Goal: Complete application form: Complete application form

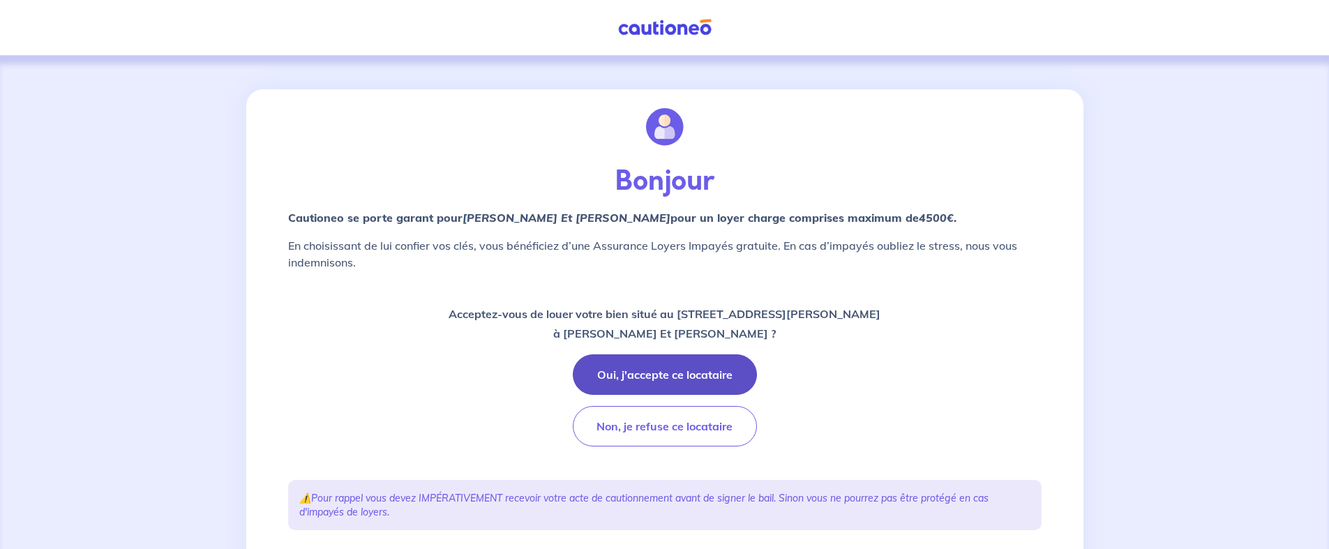
click at [667, 375] on button "Oui, j'accepte ce locataire" at bounding box center [665, 374] width 184 height 40
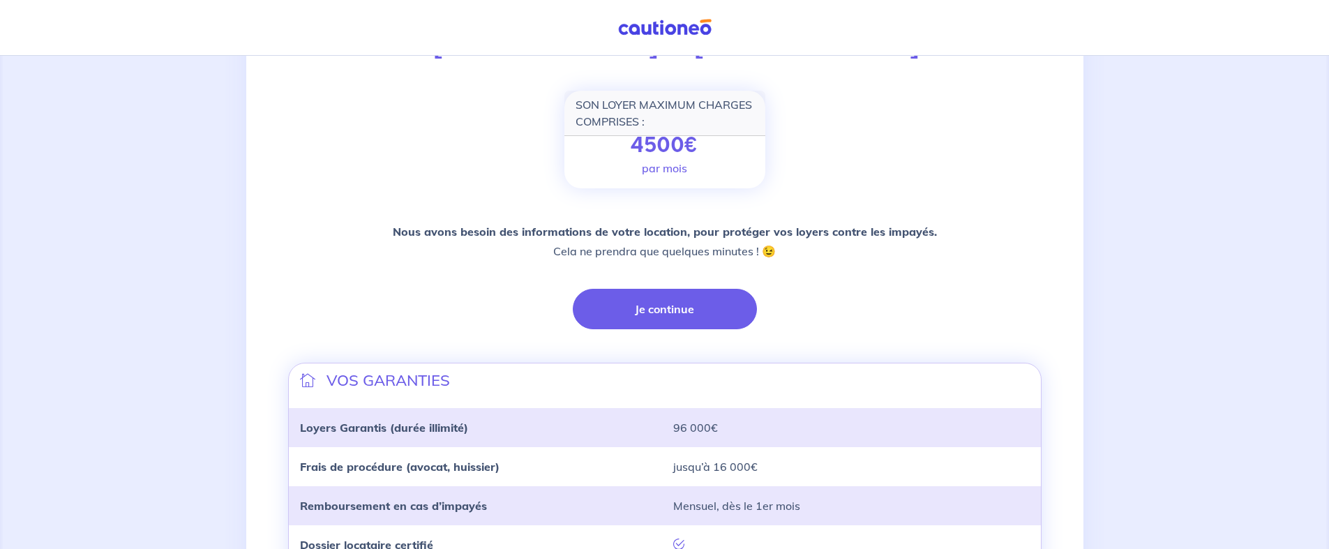
scroll to position [78, 0]
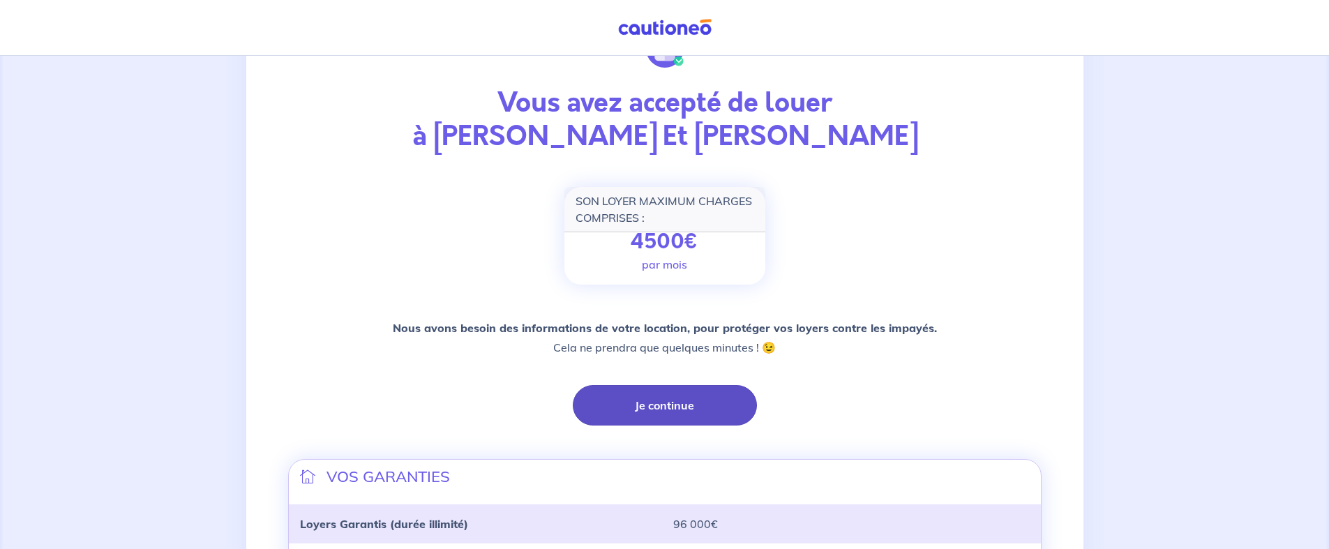
click at [656, 407] on button "Je continue" at bounding box center [665, 405] width 184 height 40
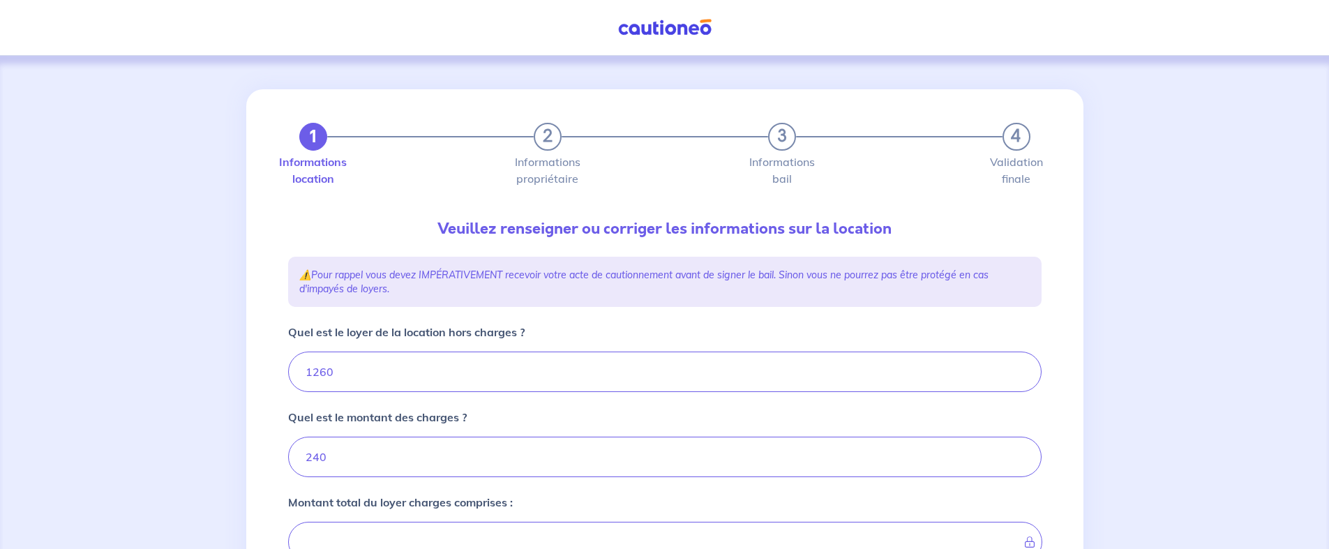
type input "1500"
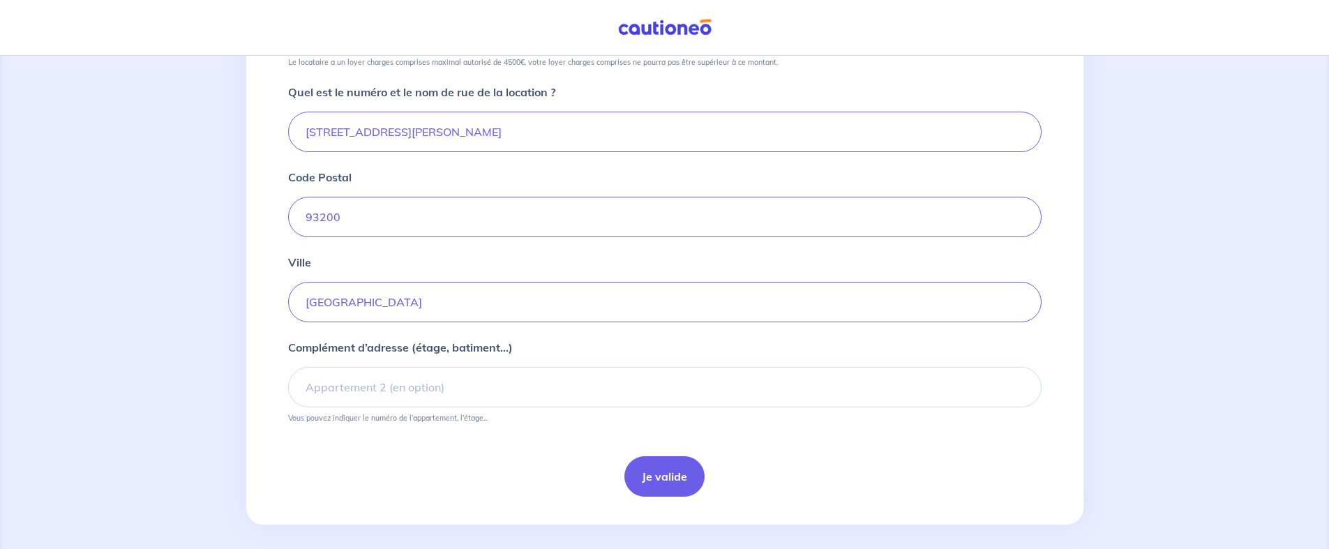
scroll to position [520, 0]
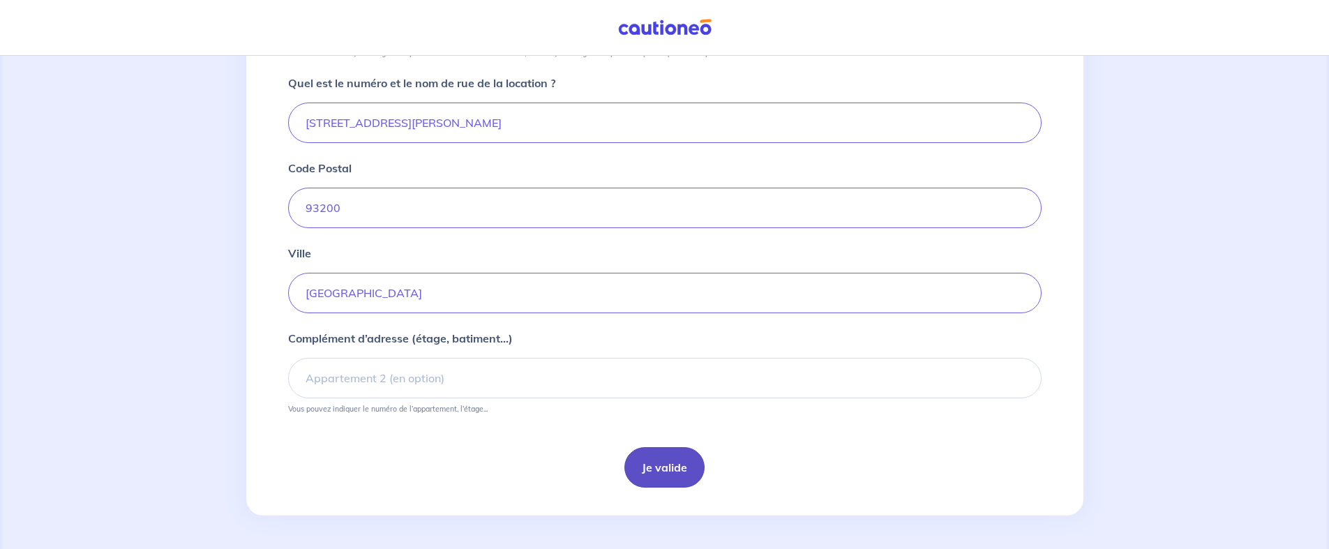
click at [663, 479] on button "Je valide" at bounding box center [664, 467] width 80 height 40
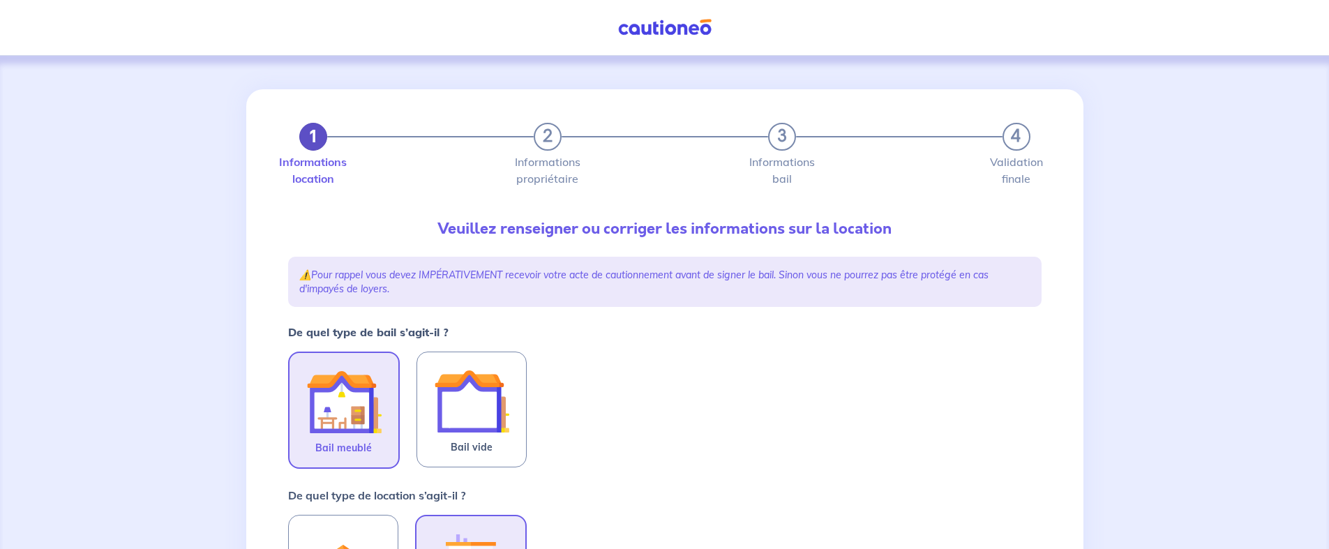
click at [303, 142] on button "1" at bounding box center [313, 137] width 28 height 28
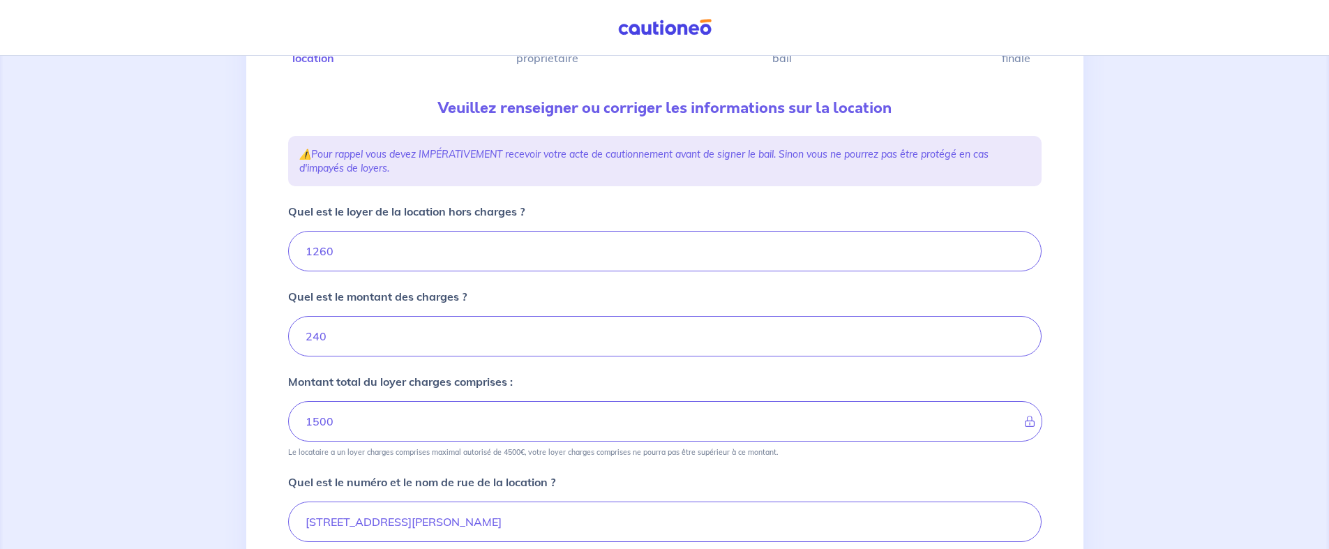
scroll to position [520, 0]
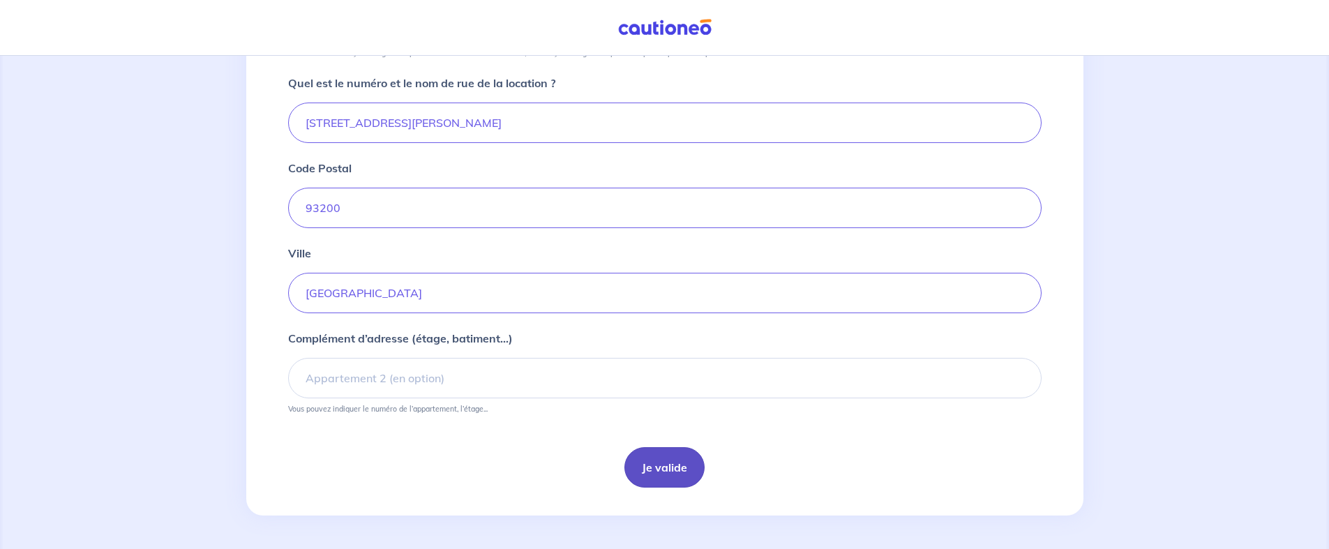
click at [671, 476] on button "Je valide" at bounding box center [664, 467] width 80 height 40
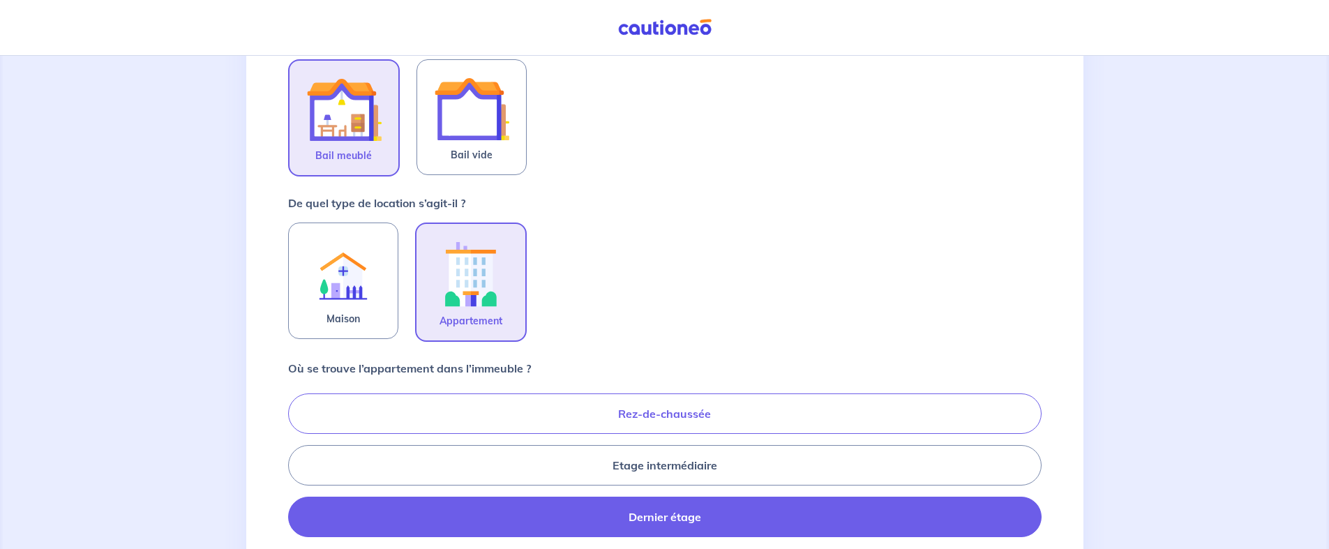
scroll to position [320, 0]
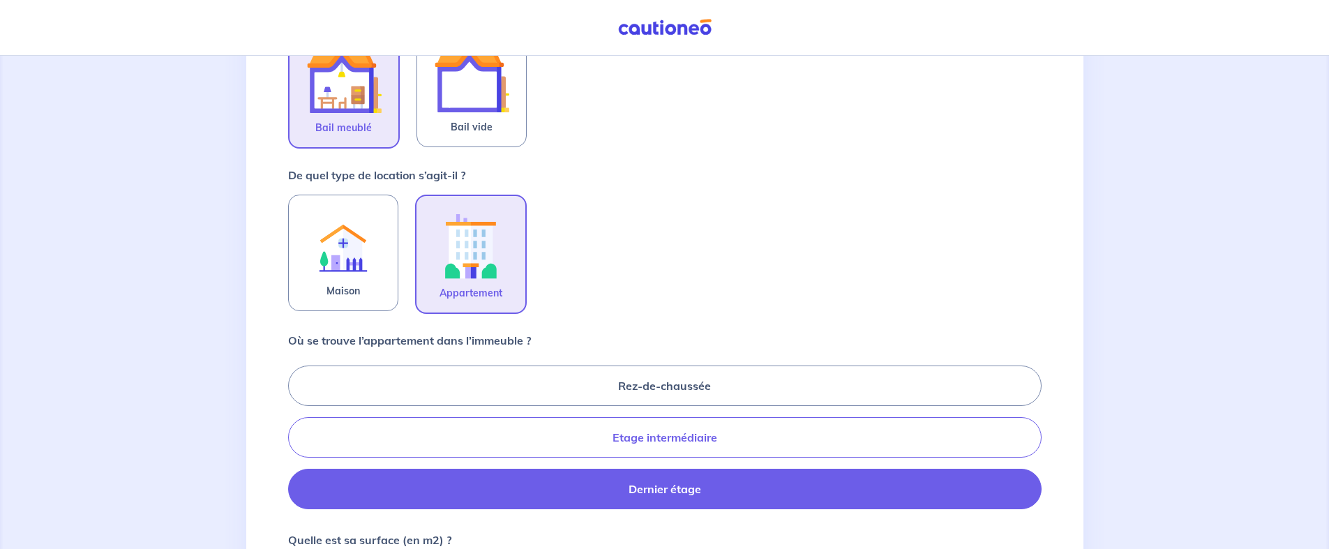
click at [714, 430] on label "Etage intermédiaire" at bounding box center [664, 437] width 753 height 40
click at [297, 432] on input "Etage intermédiaire" at bounding box center [292, 436] width 9 height 9
radio input "true"
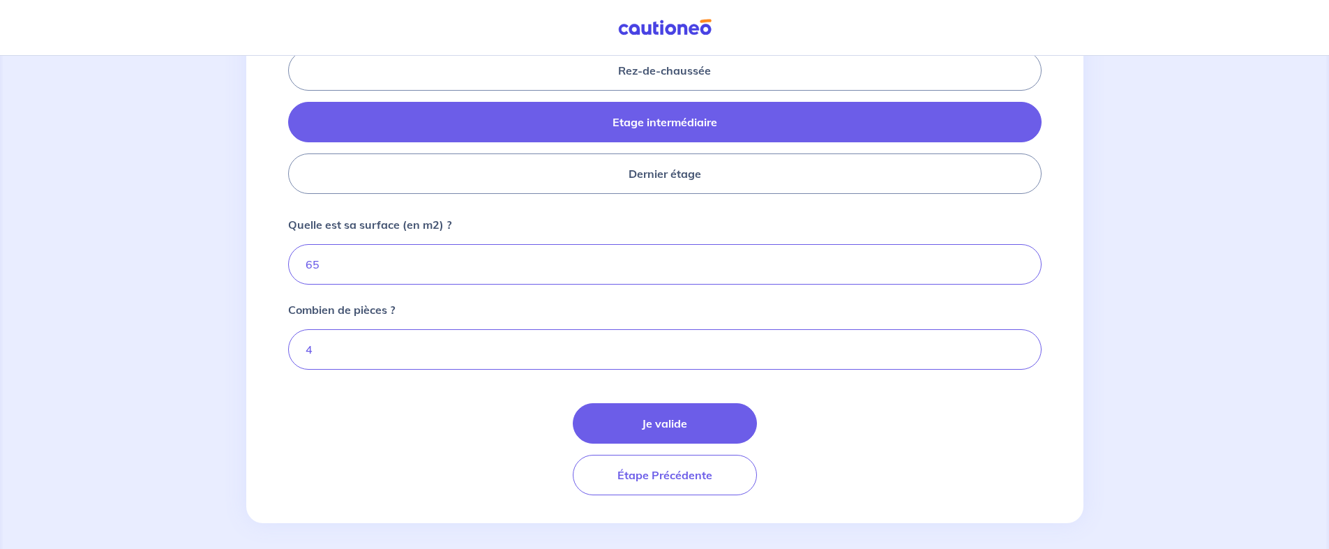
scroll to position [635, 0]
click at [661, 429] on button "Je valide" at bounding box center [665, 424] width 184 height 40
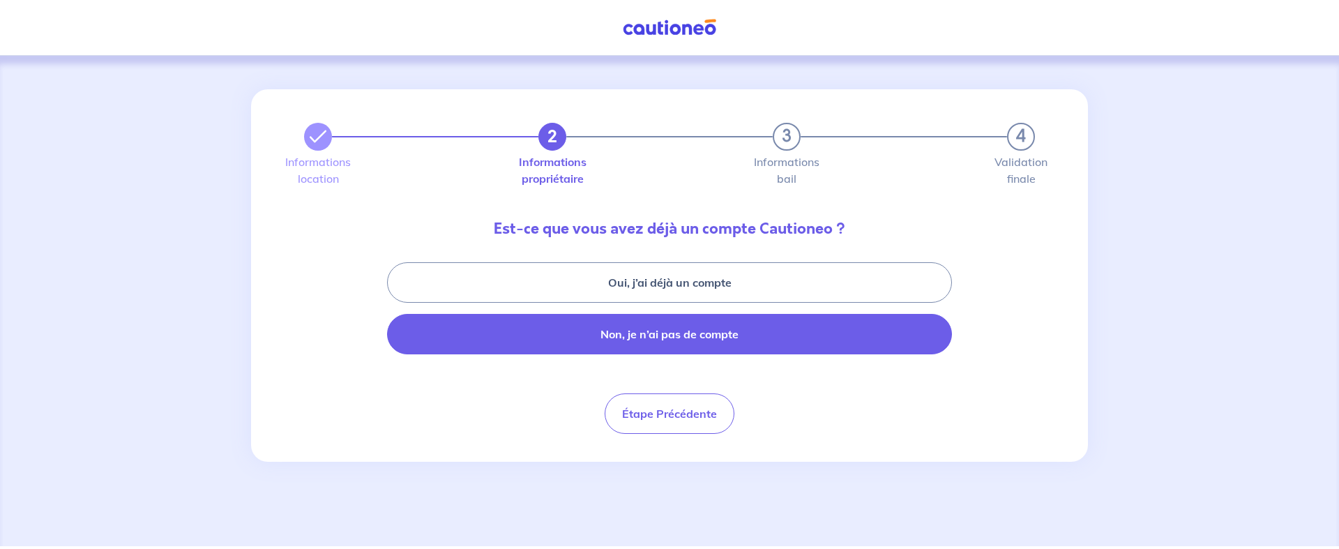
click at [711, 344] on button "Non, je n’ai pas de compte" at bounding box center [669, 334] width 565 height 40
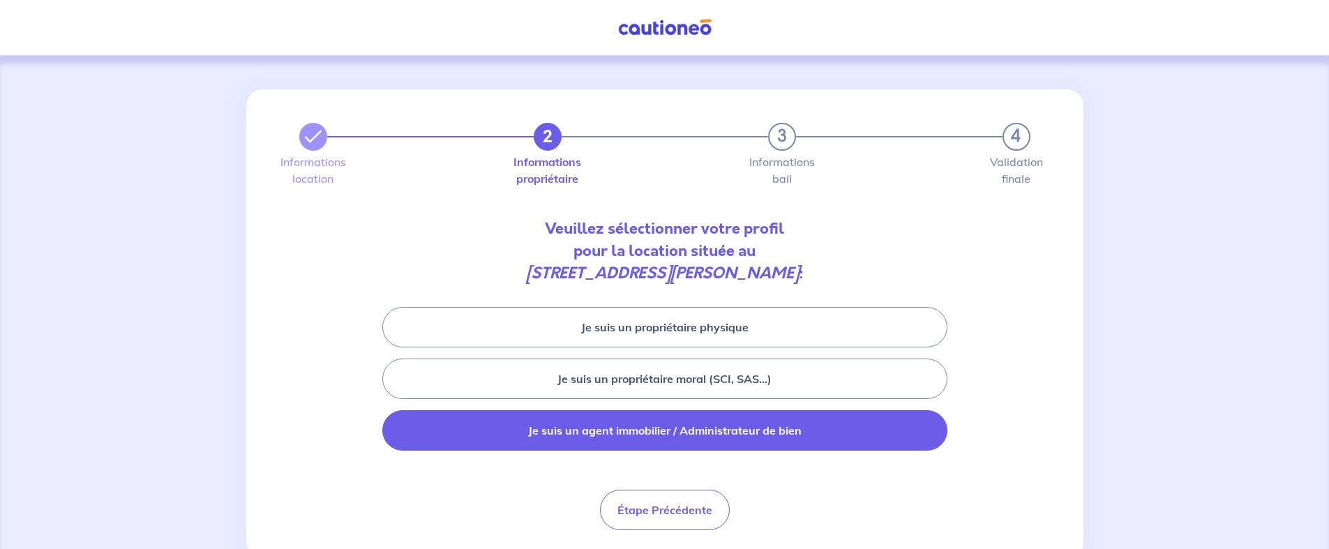
click at [684, 427] on button "Je suis un agent immobilier / Administrateur de bien" at bounding box center [664, 430] width 565 height 40
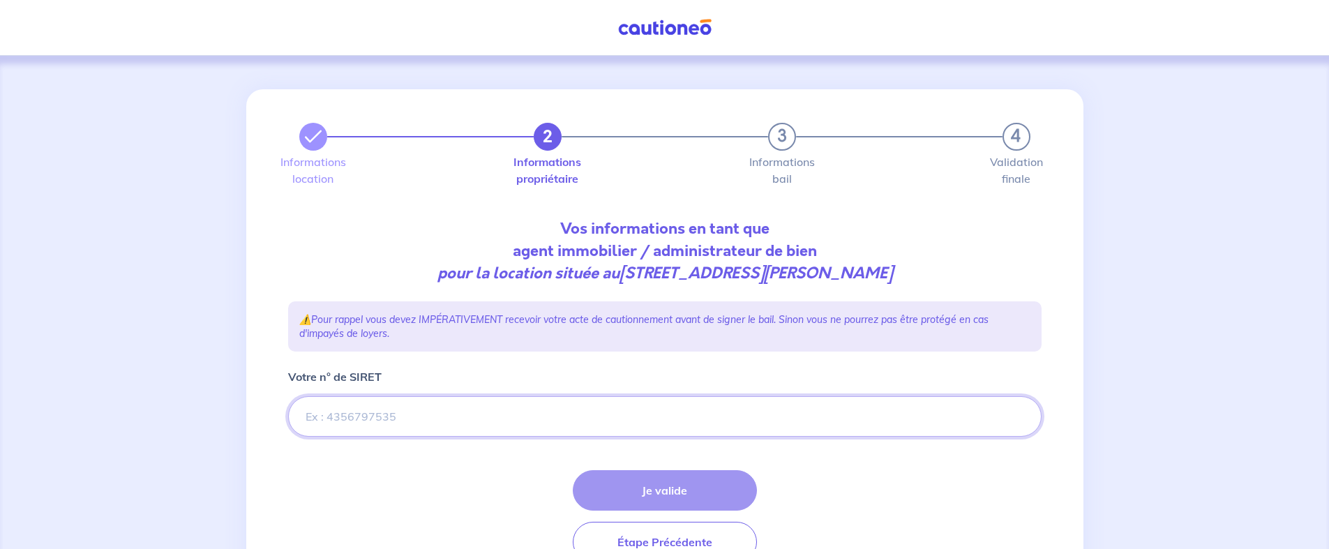
click at [398, 416] on input "Votre n° de SIRET" at bounding box center [664, 416] width 753 height 40
click at [515, 415] on input "Votre n° de SIRET" at bounding box center [664, 416] width 753 height 40
paste input "883 502 197 00063"
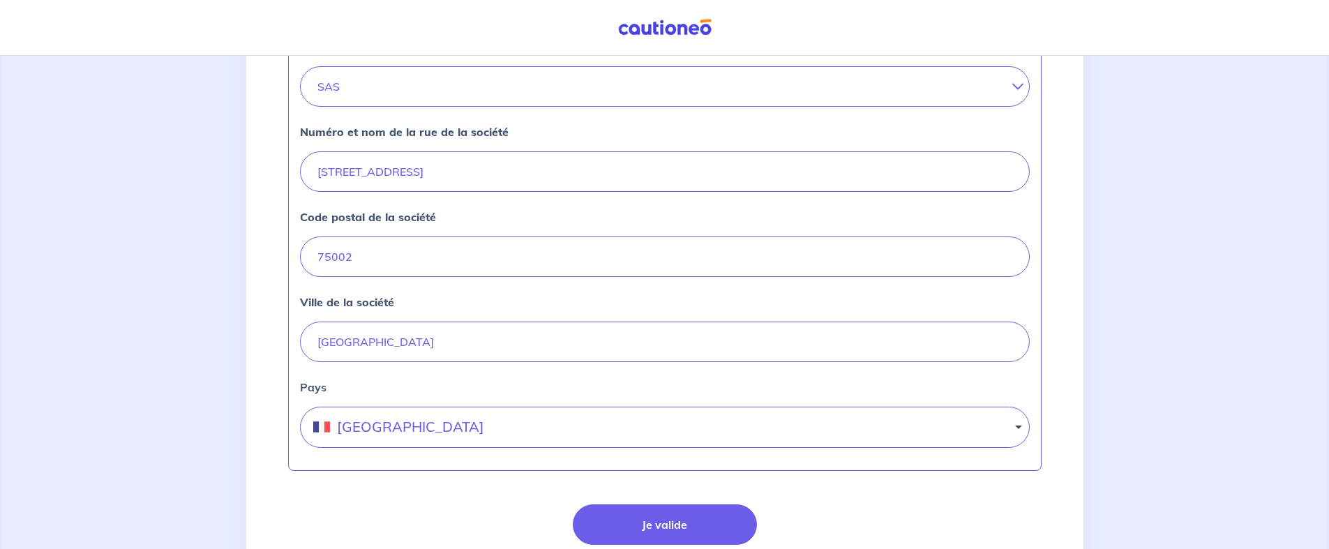
scroll to position [526, 0]
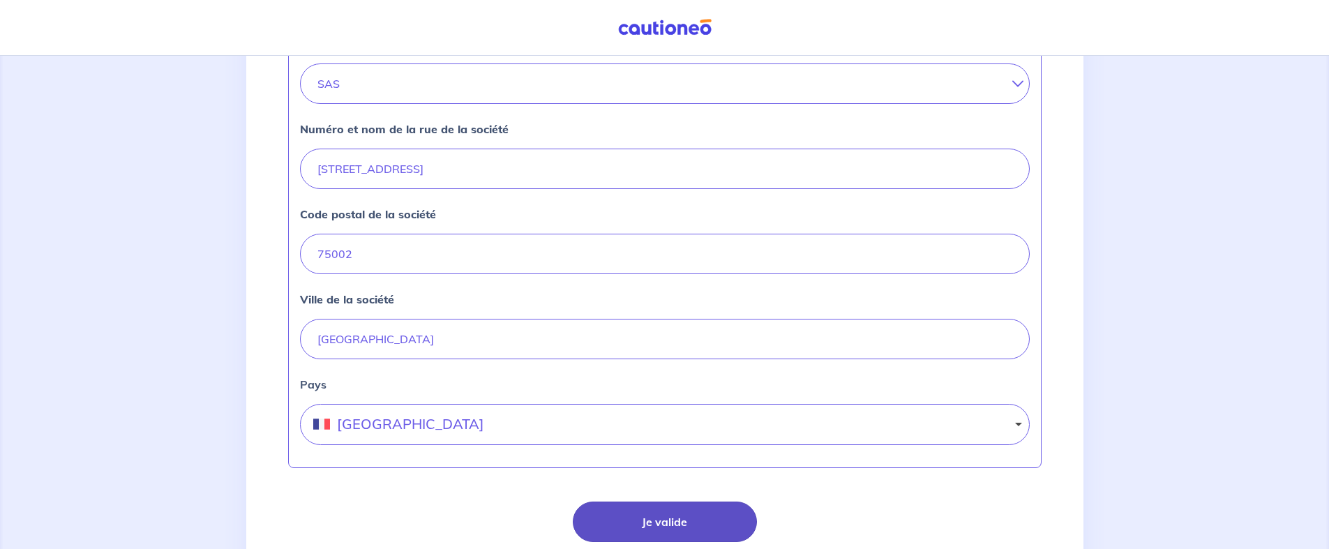
type input "883 502 197 00063"
click at [658, 521] on button "Je valide" at bounding box center [665, 522] width 184 height 40
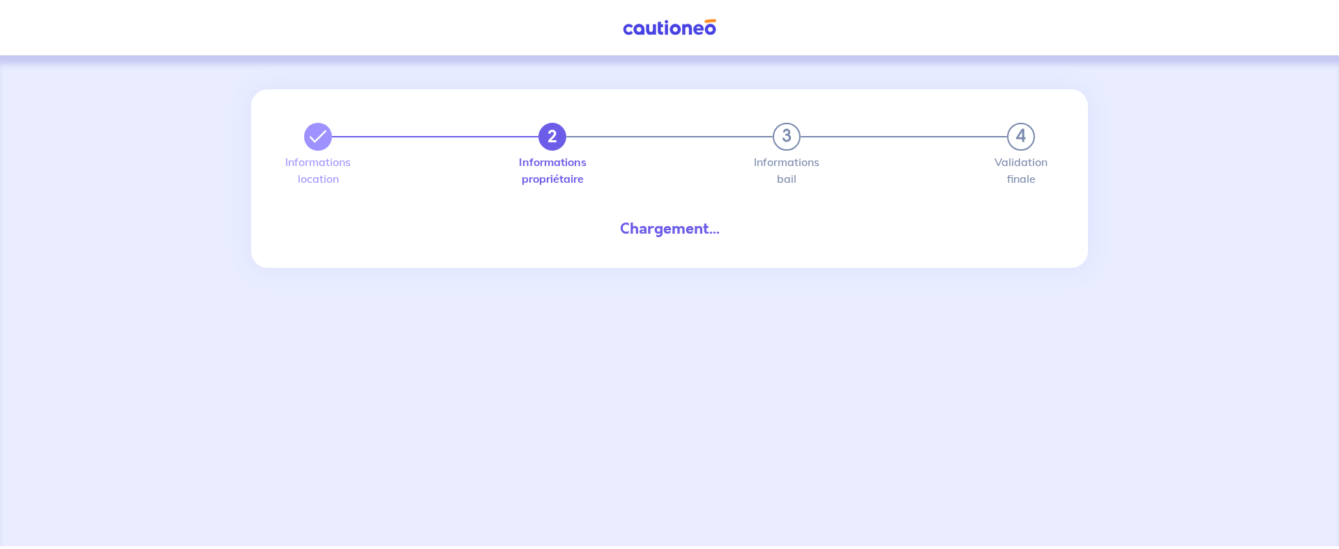
select select "FR"
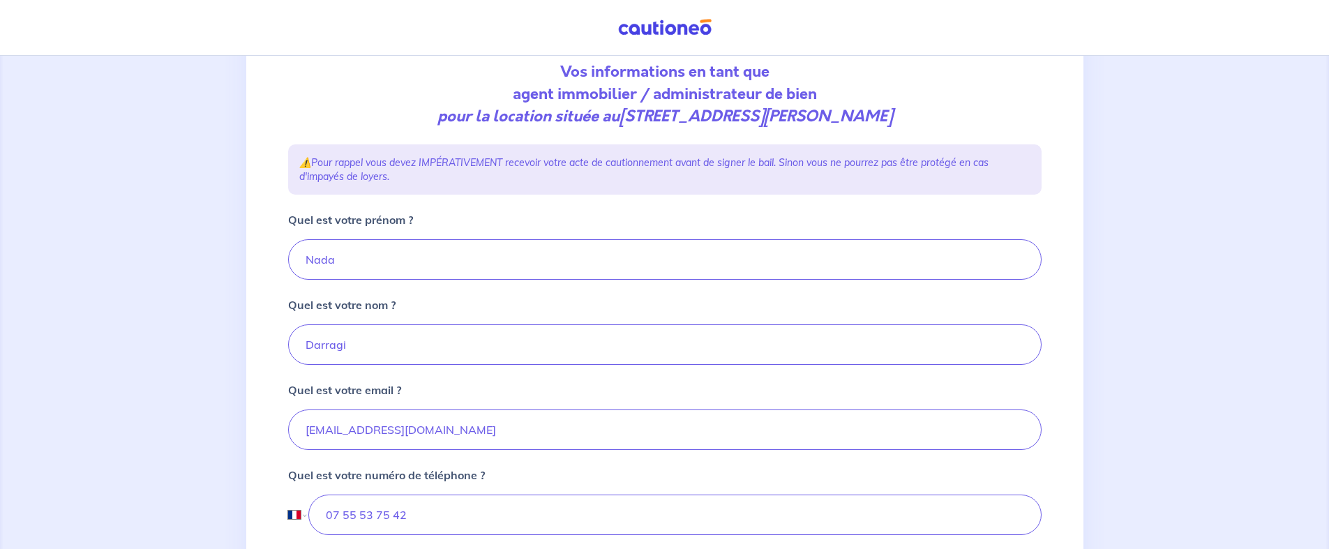
scroll to position [80, 0]
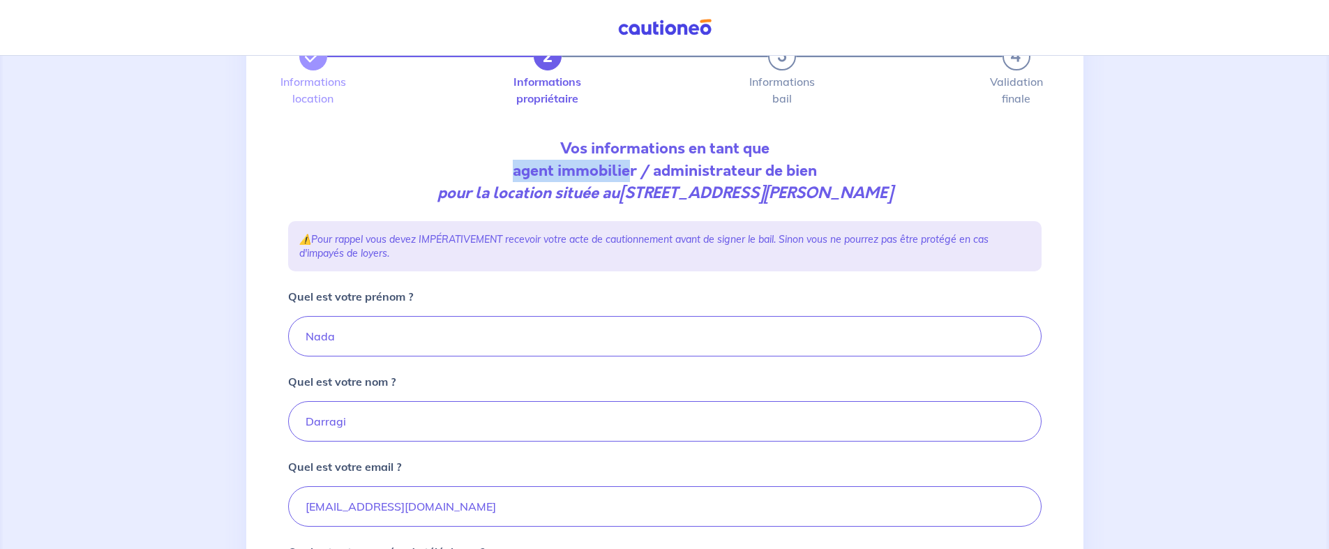
drag, startPoint x: 632, startPoint y: 170, endPoint x: 508, endPoint y: 172, distance: 124.2
click at [508, 172] on p "Vos informations en tant que agent immobilier / administrateur de bien pour la …" at bounding box center [664, 170] width 753 height 67
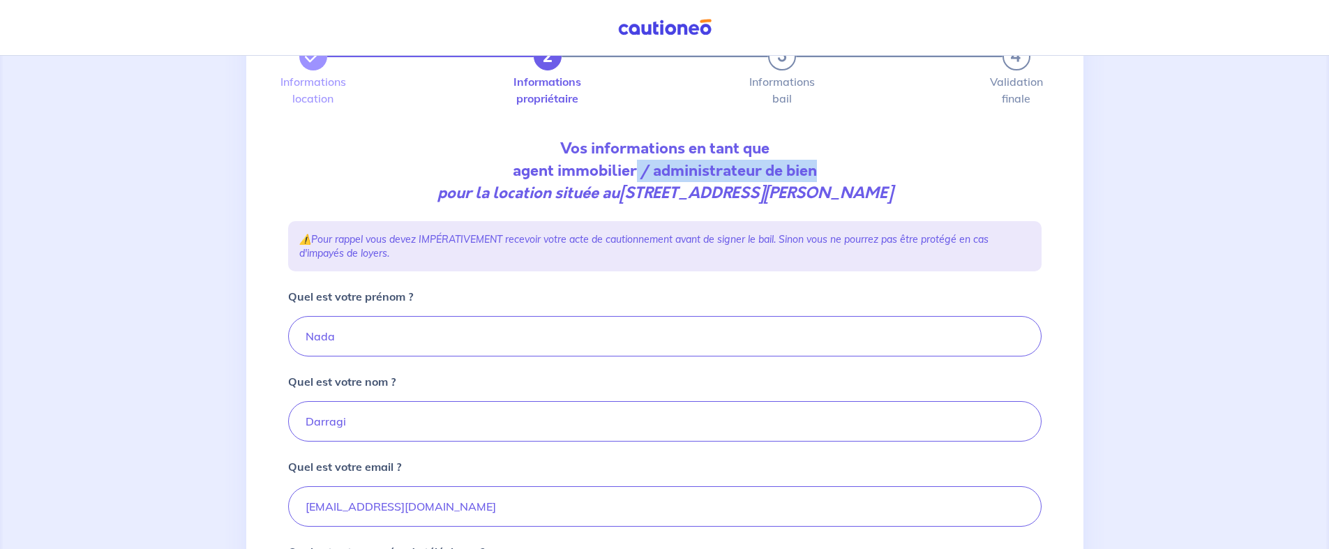
drag, startPoint x: 784, startPoint y: 172, endPoint x: 636, endPoint y: 170, distance: 147.9
click at [636, 170] on p "Vos informations en tant que agent immobilier / administrateur de bien pour la …" at bounding box center [664, 170] width 753 height 67
click at [777, 280] on div "2 3 4 Informations location Informations propriétaire Informations bail Validat…" at bounding box center [665, 381] width 770 height 745
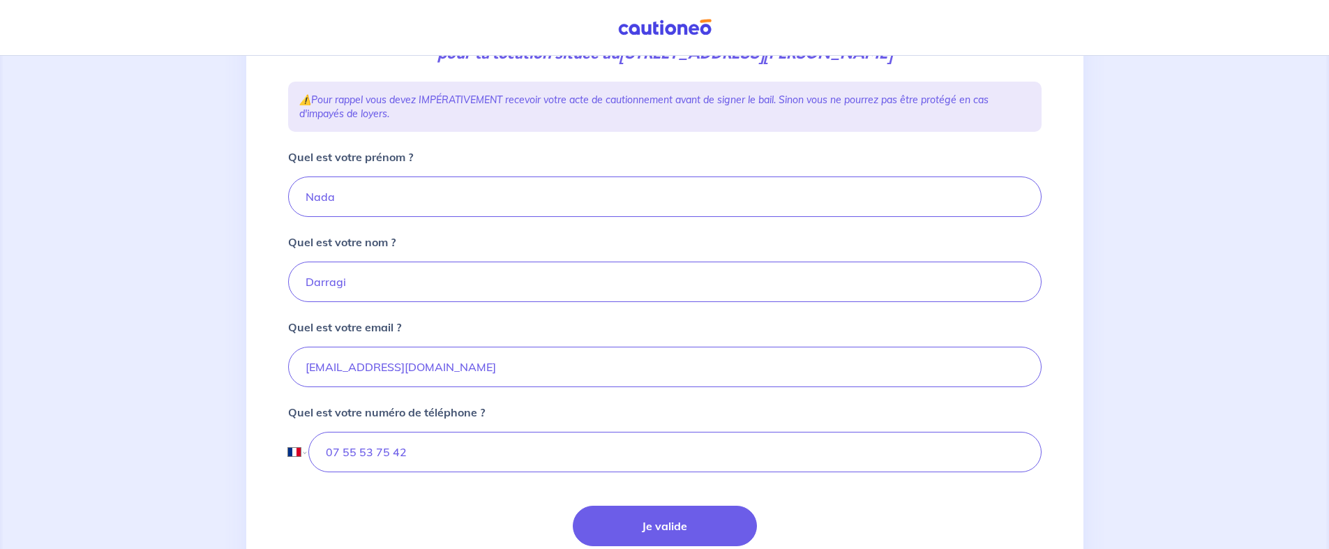
scroll to position [220, 0]
click at [430, 495] on form "Quel est votre prénom ? Nada Quel est votre nom ? Darragi Quel est votre email …" at bounding box center [664, 372] width 753 height 449
click at [656, 524] on button "Je valide" at bounding box center [665, 525] width 184 height 40
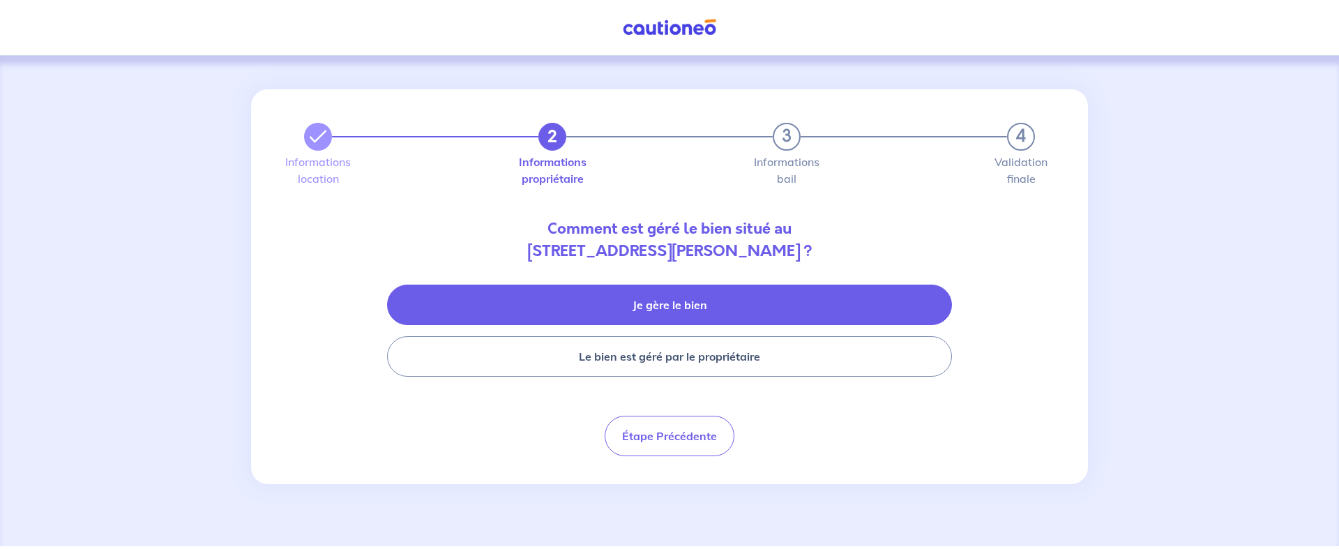
click at [711, 308] on button "Je gère le bien" at bounding box center [669, 305] width 565 height 40
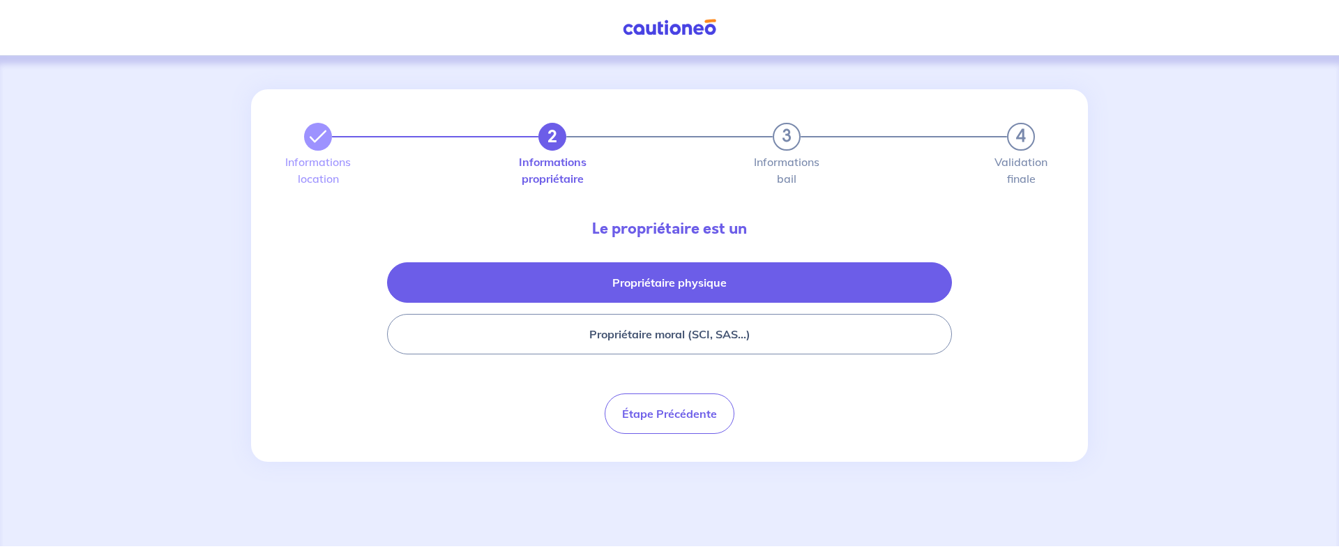
click at [631, 296] on button "Propriétaire physique" at bounding box center [669, 282] width 565 height 40
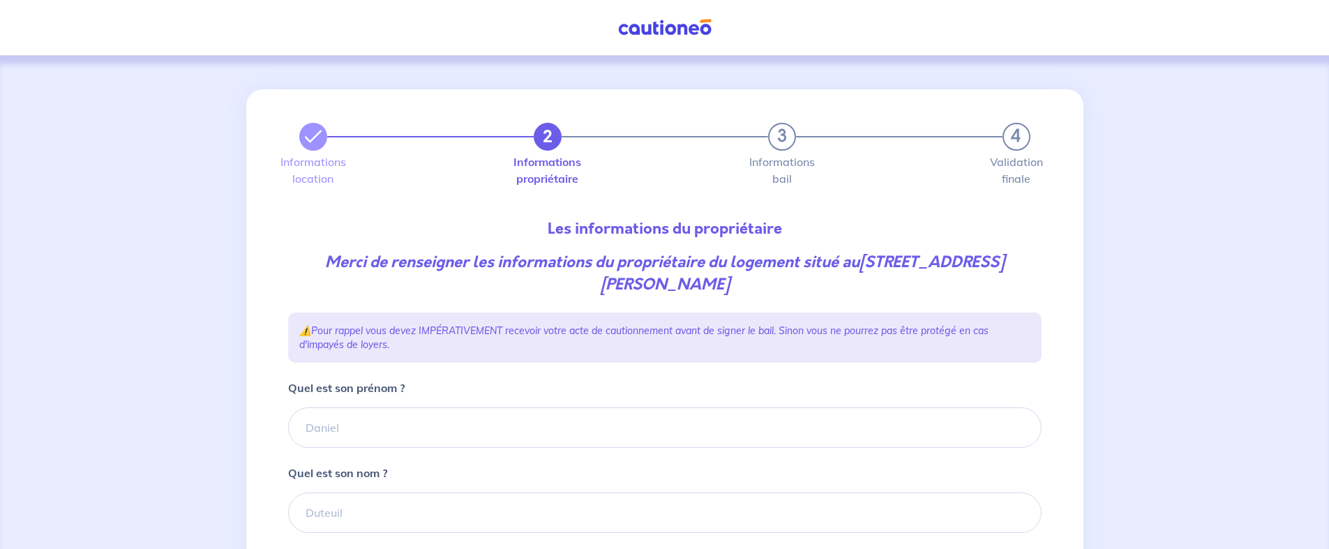
click at [516, 259] on em "Merci de renseigner les informations du propriétaire du logement situé au [STRE…" at bounding box center [664, 273] width 679 height 44
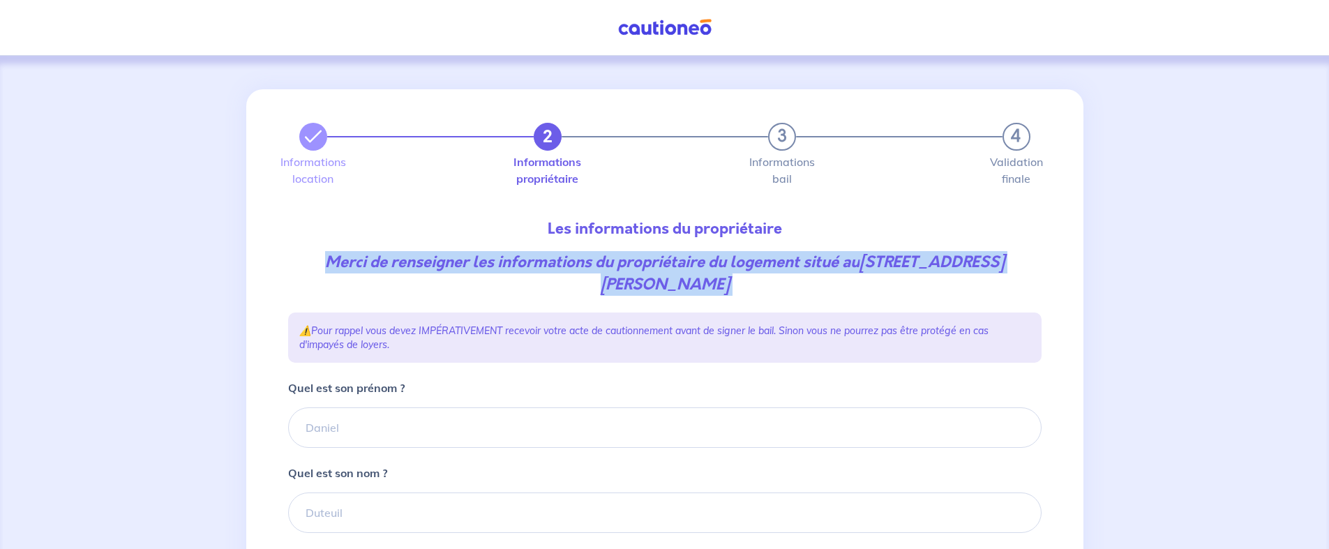
click at [516, 259] on em "Merci de renseigner les informations du propriétaire du logement situé au [STRE…" at bounding box center [664, 273] width 679 height 44
click at [778, 283] on p "Merci de renseigner les informations du propriétaire du logement situé au [STRE…" at bounding box center [664, 273] width 753 height 45
drag, startPoint x: 749, startPoint y: 282, endPoint x: 376, endPoint y: 262, distance: 373.7
click at [376, 262] on p "Merci de renseigner les informations du propriétaire du logement situé au [STRE…" at bounding box center [664, 273] width 753 height 45
click at [619, 264] on em "Merci de renseigner les informations du propriétaire du logement situé au [STRE…" at bounding box center [664, 273] width 679 height 44
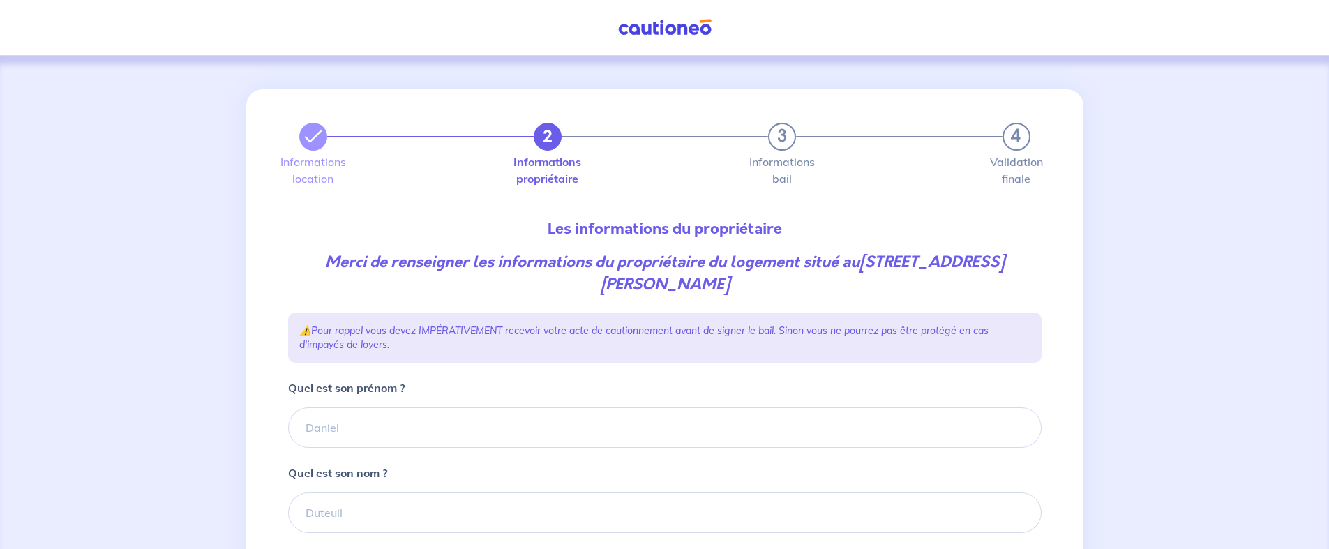
drag, startPoint x: 774, startPoint y: 283, endPoint x: 294, endPoint y: 255, distance: 480.8
click at [294, 255] on p "Merci de renseigner les informations du propriétaire du logement situé au [STRE…" at bounding box center [664, 273] width 753 height 45
click at [417, 259] on em "Merci de renseigner les informations du propriétaire du logement situé au [STRE…" at bounding box center [664, 273] width 679 height 44
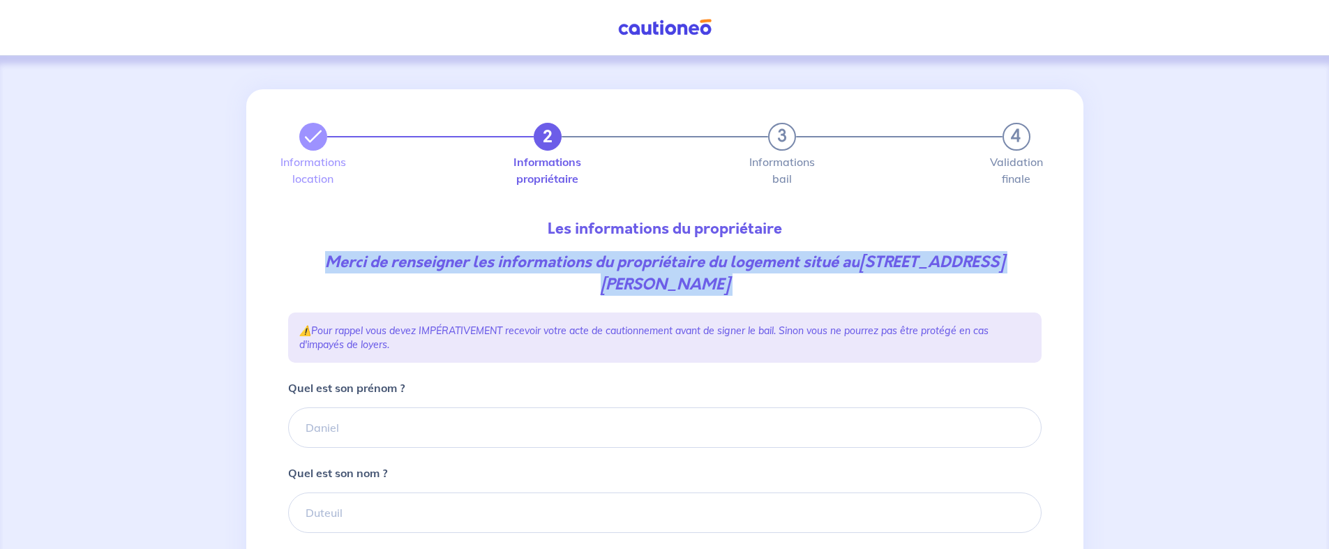
click at [417, 259] on em "Merci de renseigner les informations du propriétaire du logement situé au [STRE…" at bounding box center [664, 273] width 679 height 44
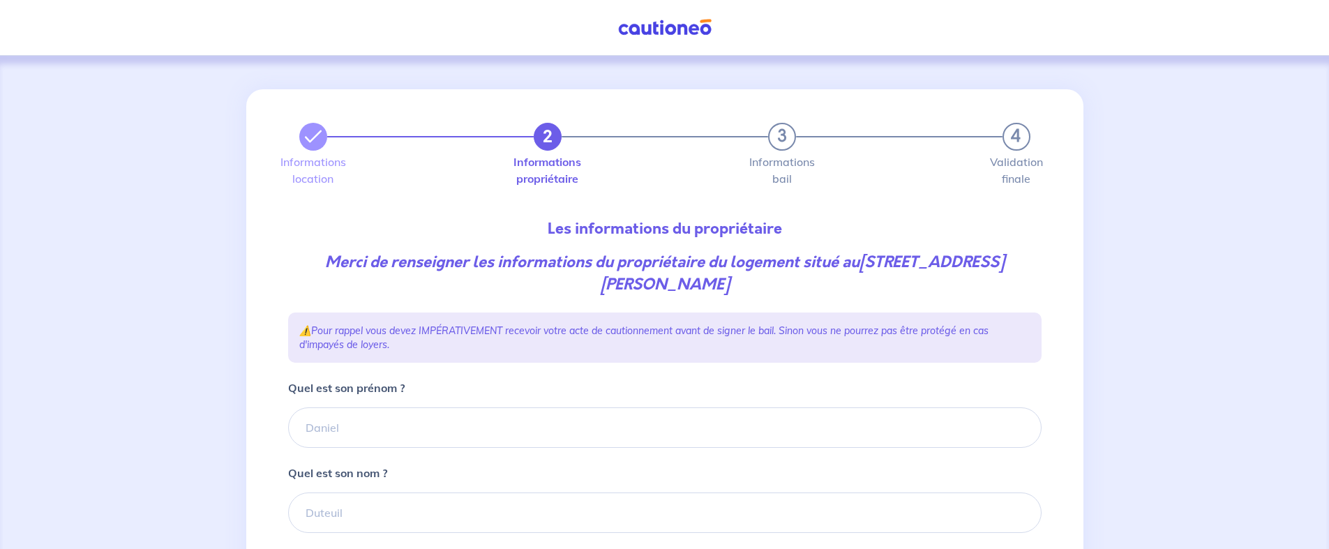
scroll to position [283, 0]
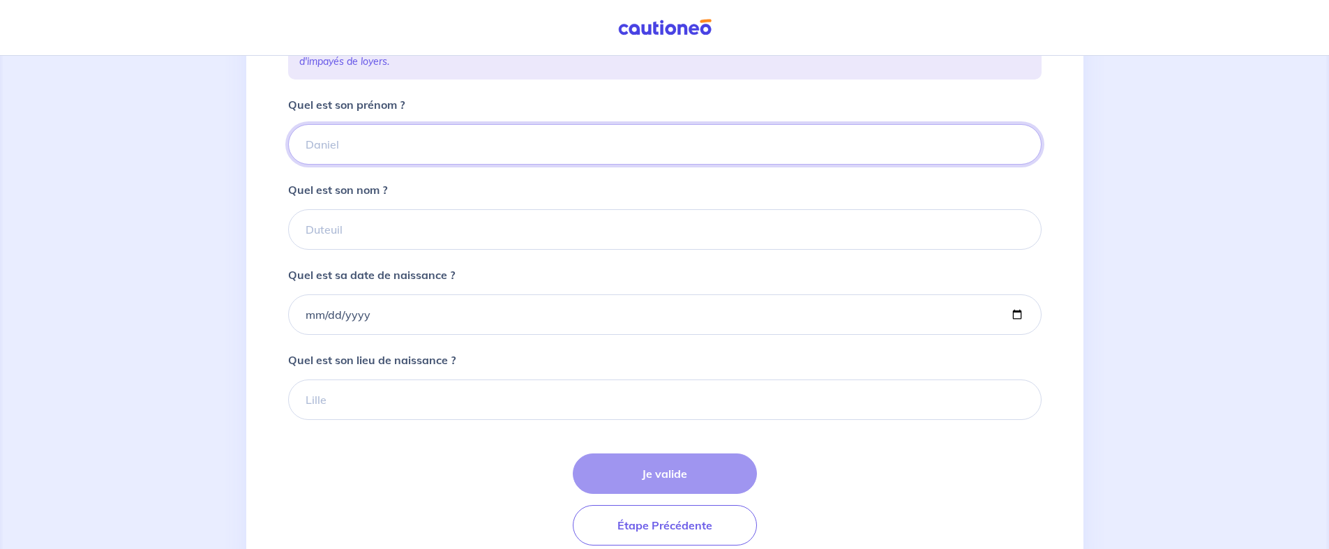
paste input "[PERSON_NAME]"
click at [396, 145] on input "[PERSON_NAME]" at bounding box center [664, 144] width 753 height 40
drag, startPoint x: 345, startPoint y: 143, endPoint x: 444, endPoint y: 143, distance: 99.1
click at [444, 143] on input "[PERSON_NAME]" at bounding box center [664, 144] width 753 height 40
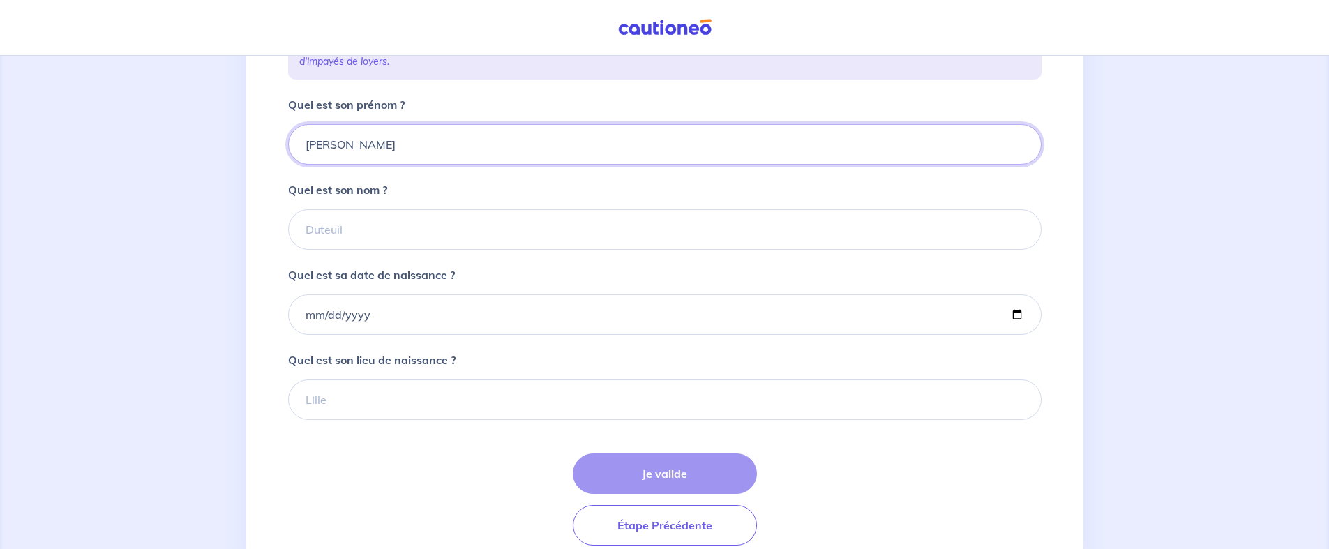
drag, startPoint x: 444, startPoint y: 143, endPoint x: 414, endPoint y: 227, distance: 89.2
click at [406, 232] on form "Quel est son prénom ? [PERSON_NAME] est son nom ? Quel est sa date de naissance…" at bounding box center [664, 320] width 753 height 449
type input "[PERSON_NAME]"
click at [430, 225] on input "Quel est son nom ?" at bounding box center [664, 229] width 753 height 40
paste input "[PERSON_NAME]"
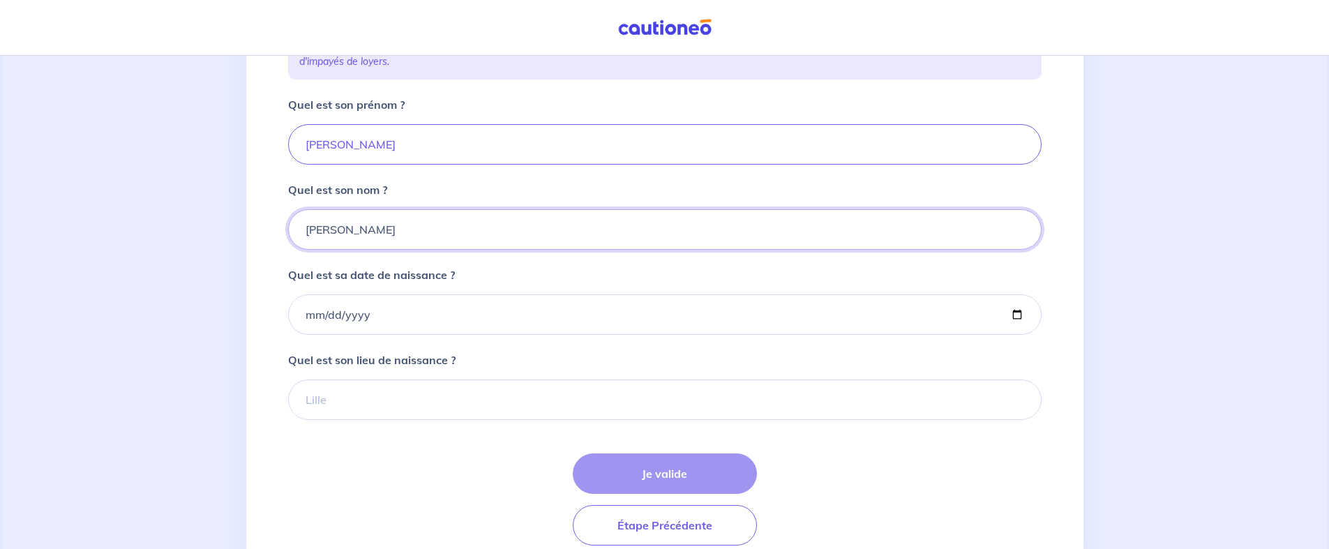
type input "[PERSON_NAME]"
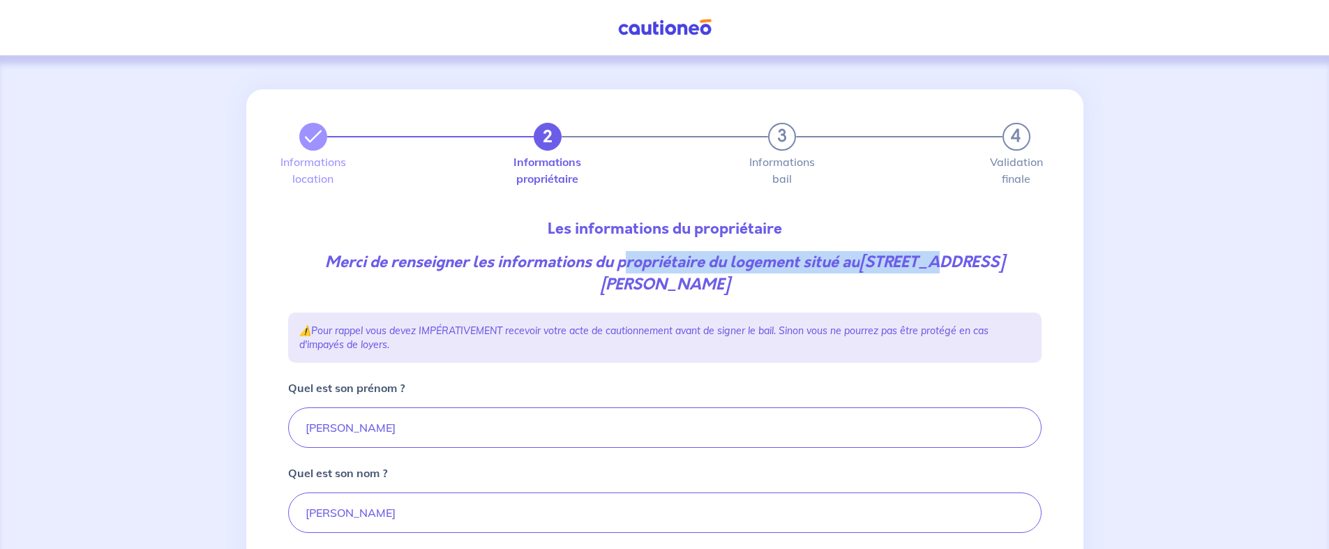
drag, startPoint x: 602, startPoint y: 271, endPoint x: 928, endPoint y: 270, distance: 326.4
click at [929, 270] on em "Merci de renseigner les informations du propriétaire du logement situé au [STRE…" at bounding box center [664, 273] width 679 height 44
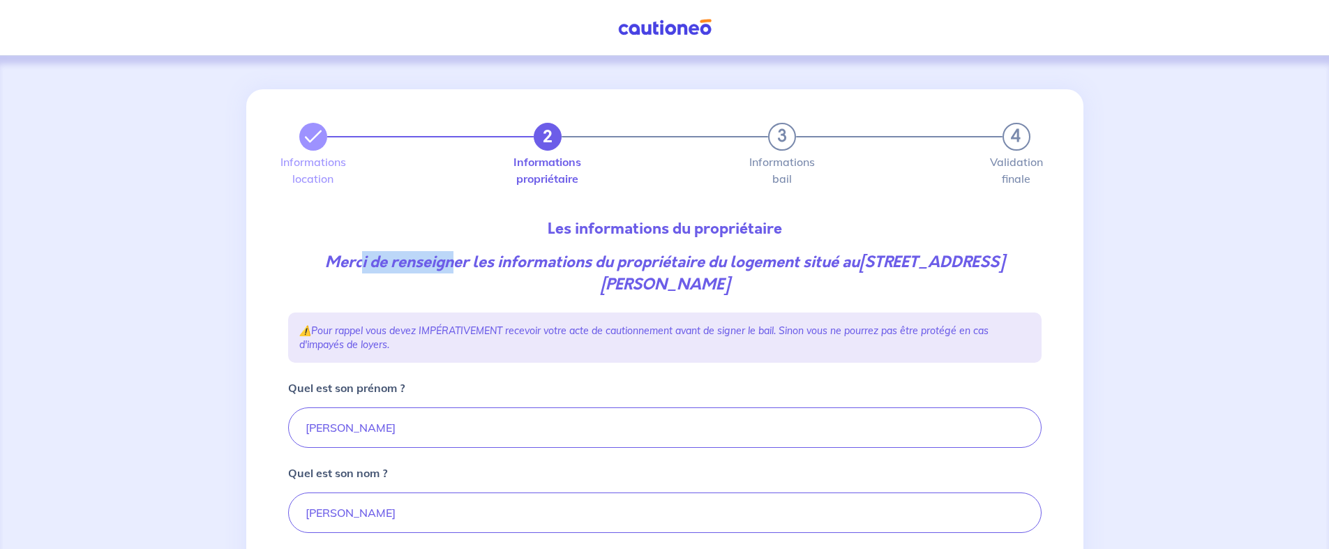
drag, startPoint x: 338, startPoint y: 265, endPoint x: 585, endPoint y: 265, distance: 246.2
click at [500, 265] on em "Merci de renseigner les informations du propriétaire du logement situé au [STRE…" at bounding box center [664, 273] width 679 height 44
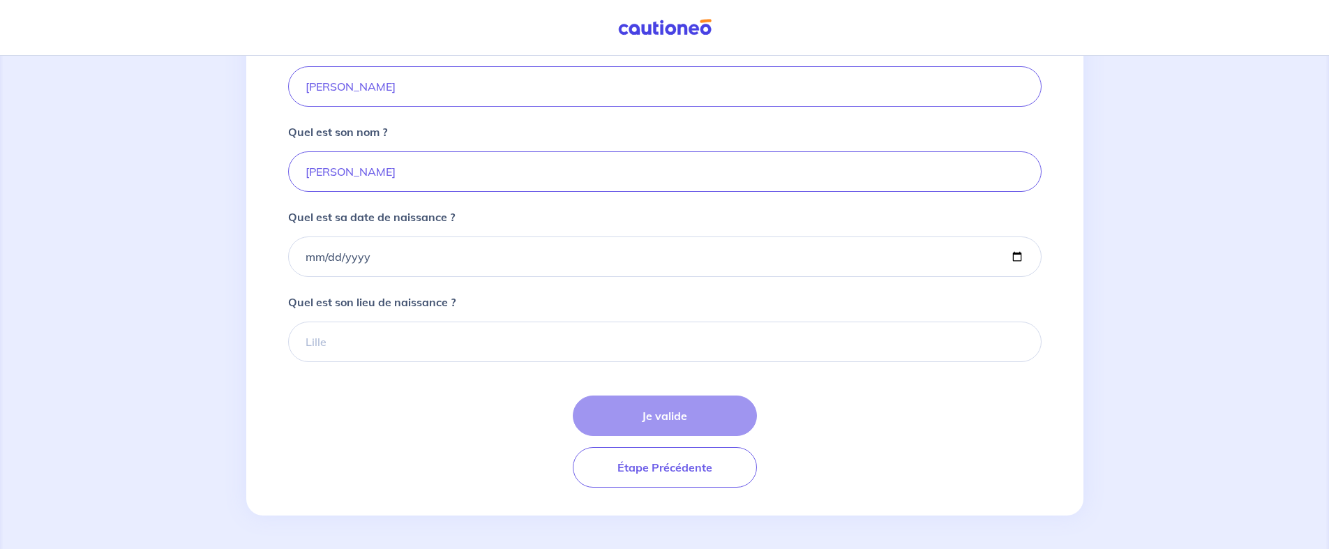
click at [260, 226] on div "2 3 4 Informations location Informations propriétaire Informations bail Validat…" at bounding box center [664, 131] width 837 height 767
click at [305, 263] on input "Quel est sa date de naissance ?" at bounding box center [664, 256] width 753 height 40
drag, startPoint x: 1020, startPoint y: 246, endPoint x: 1016, endPoint y: 260, distance: 15.4
click at [1017, 255] on input "Quel est sa date de naissance ?" at bounding box center [664, 256] width 753 height 40
click at [1016, 260] on input "Quel est sa date de naissance ?" at bounding box center [664, 256] width 753 height 40
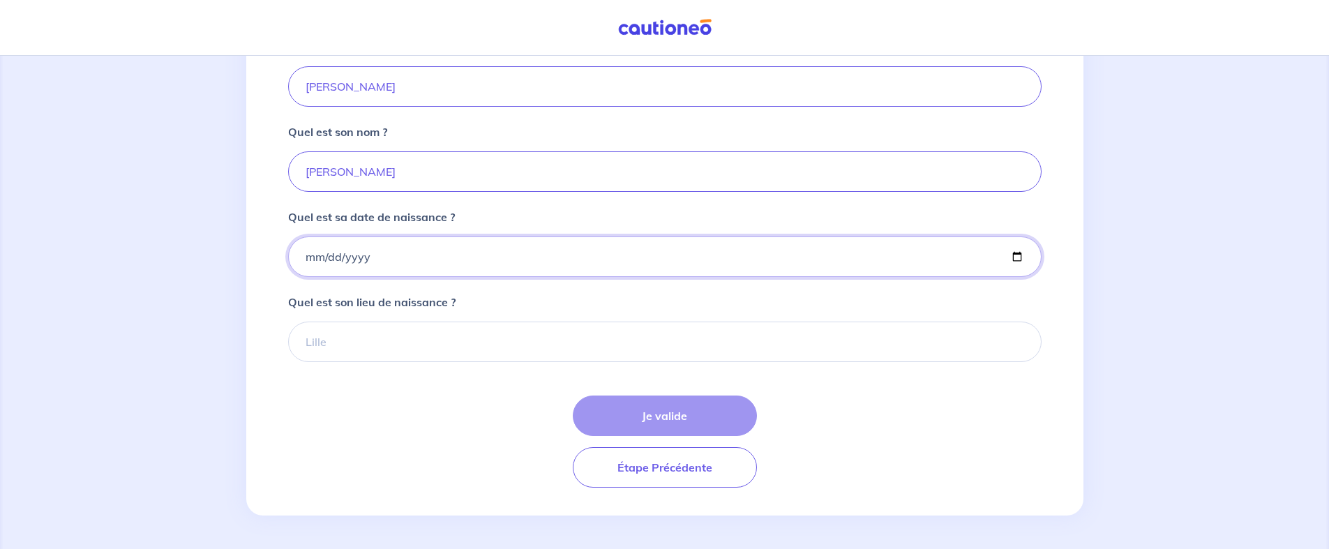
type input "[DATE]"
click at [391, 418] on div "Je valide Étape Précédente" at bounding box center [664, 442] width 753 height 92
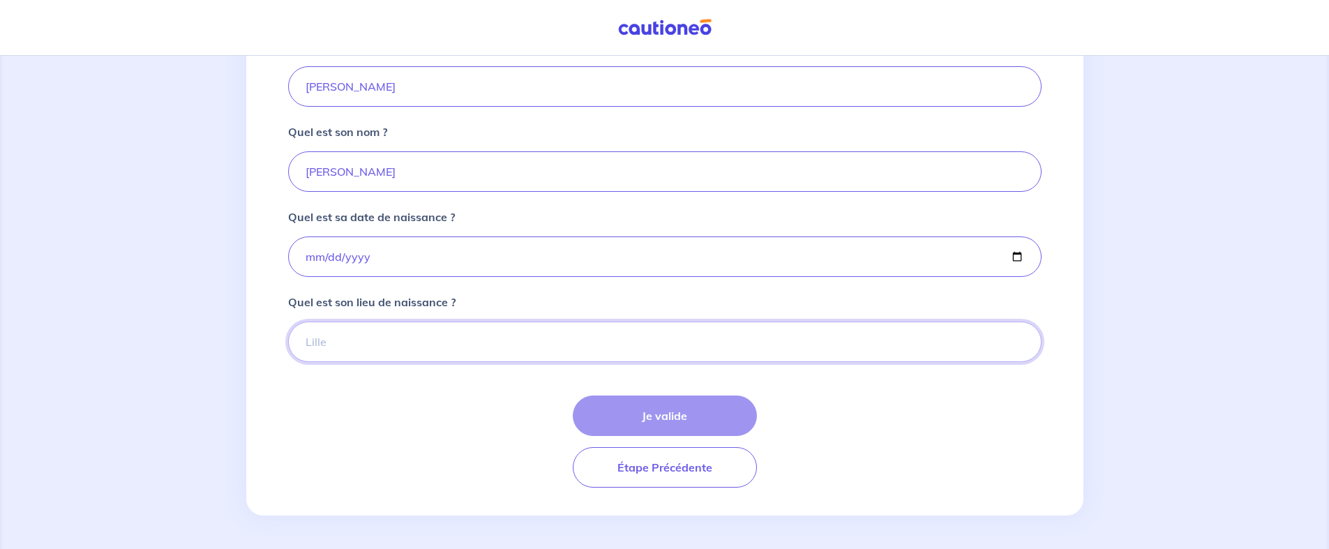
click at [342, 350] on input "Quel est son lieu de naissance ?" at bounding box center [664, 342] width 753 height 40
click at [345, 348] on input "Quel est son lieu de naissance ?" at bounding box center [664, 342] width 753 height 40
click at [518, 344] on input "Quel est son lieu de naissance ?" at bounding box center [664, 342] width 753 height 40
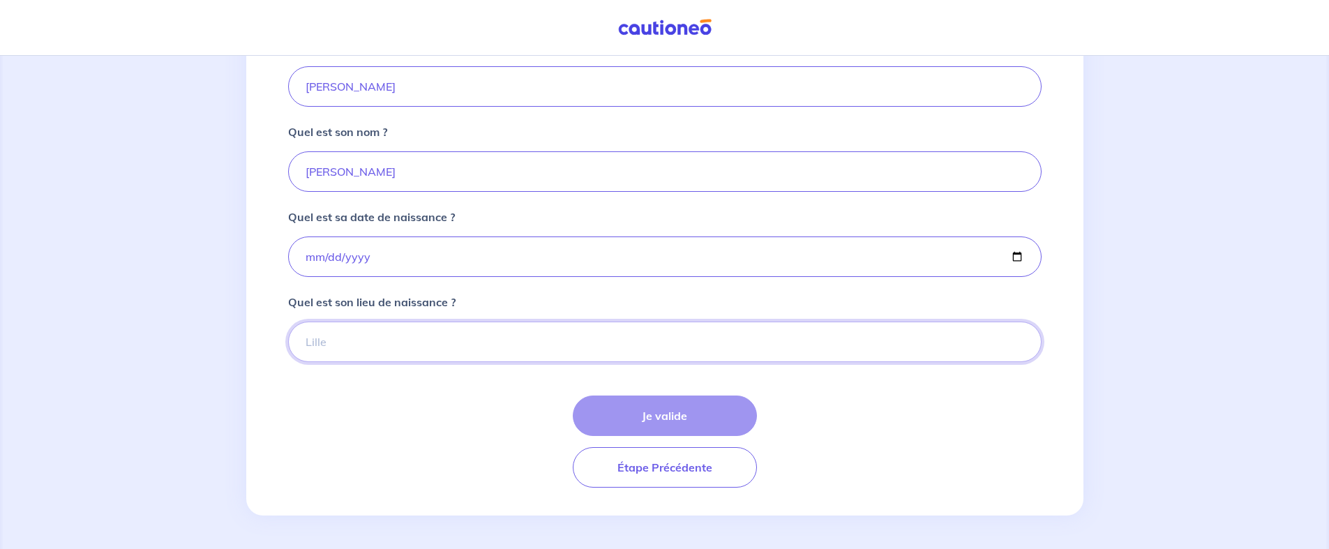
click at [518, 344] on input "Quel est son lieu de naissance ?" at bounding box center [664, 342] width 753 height 40
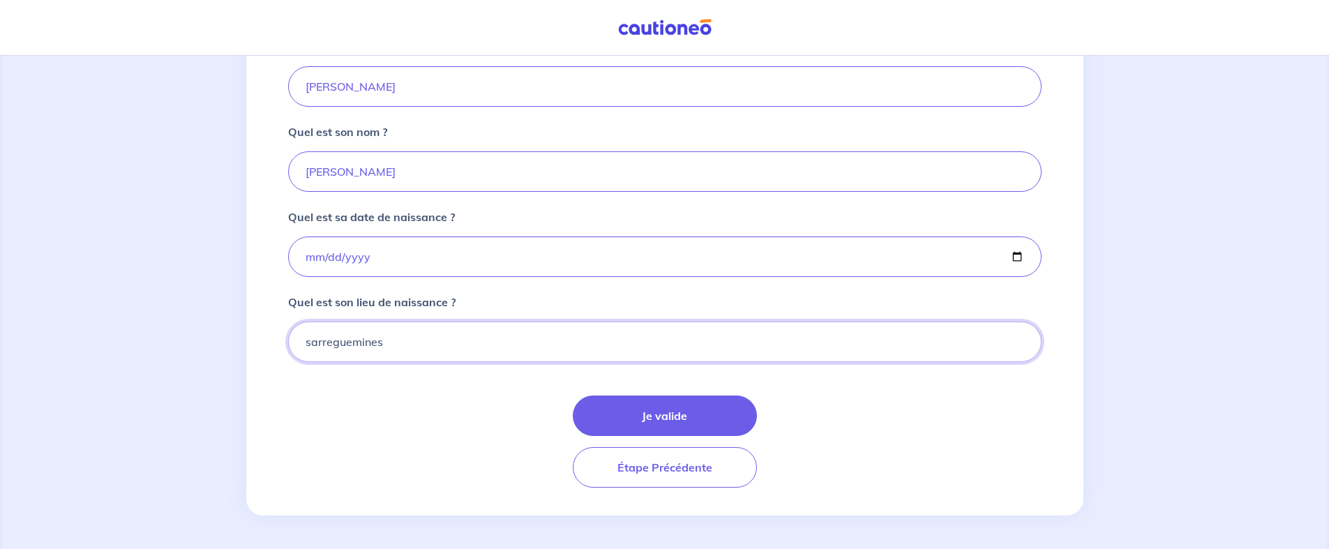
type input "sarreguemines"
click at [337, 412] on div "Je valide Étape Précédente" at bounding box center [664, 442] width 753 height 92
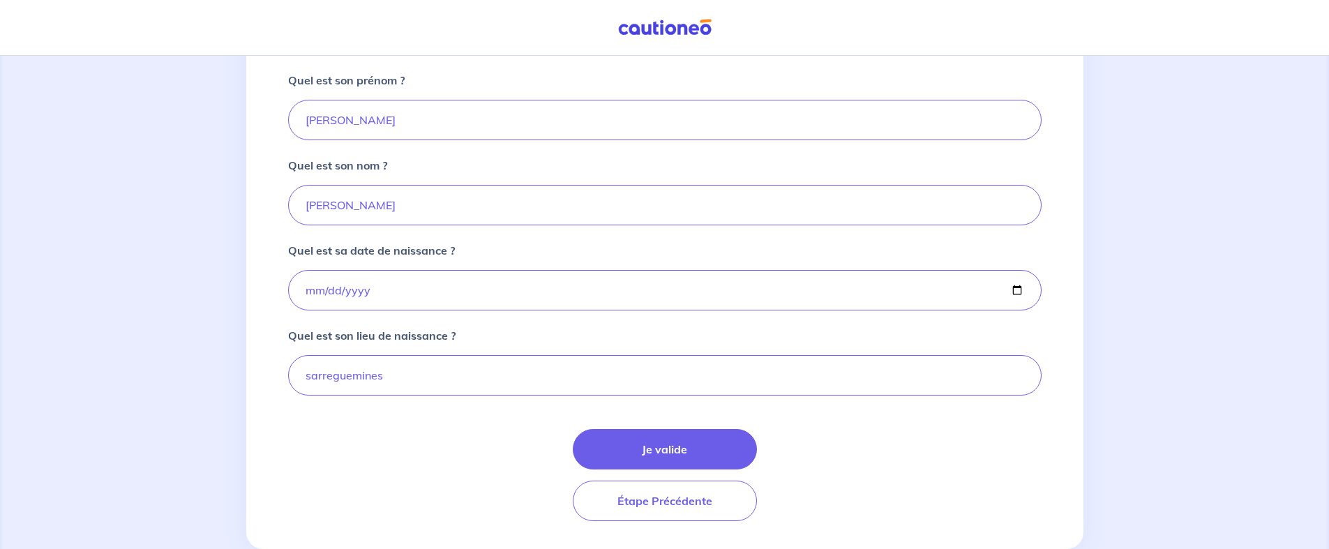
scroll to position [312, 0]
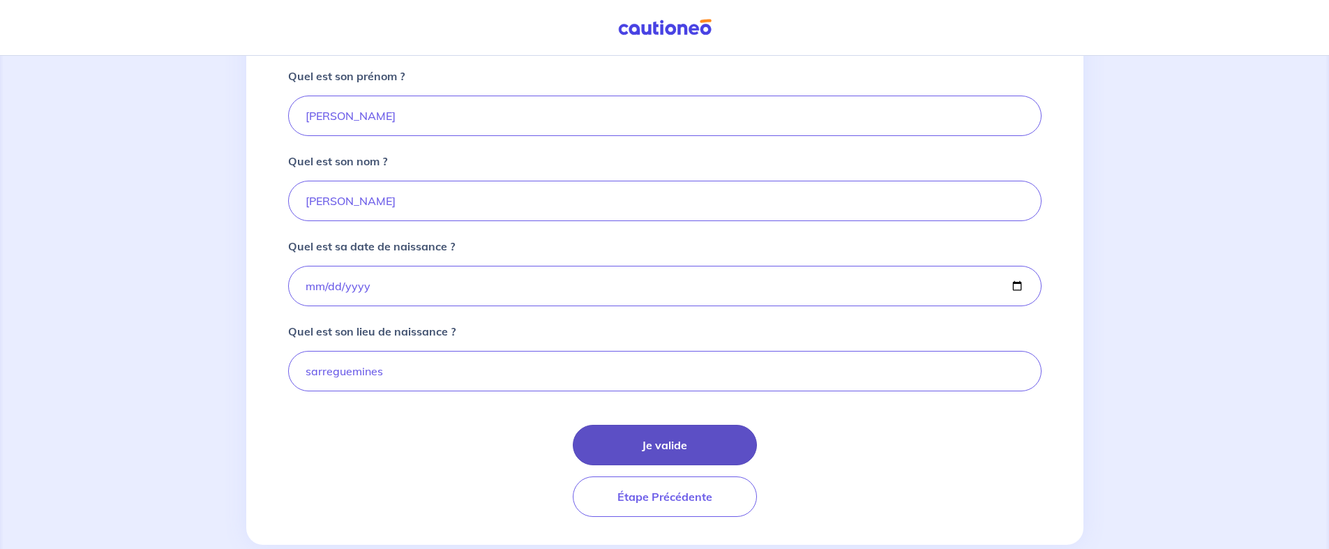
click at [675, 435] on button "Je valide" at bounding box center [665, 445] width 184 height 40
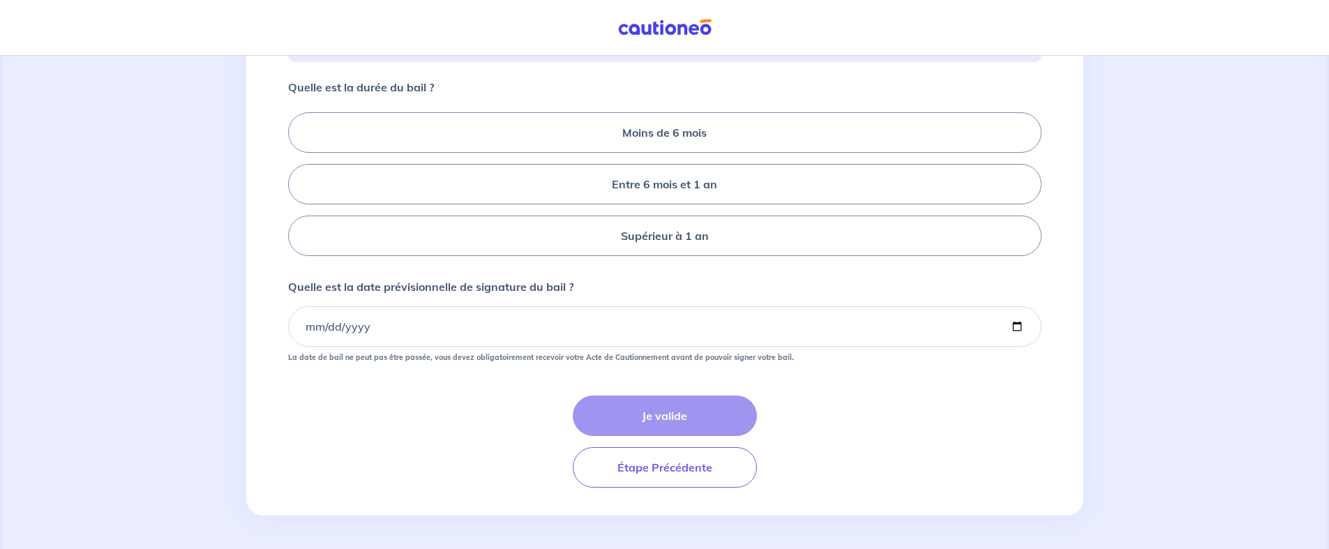
scroll to position [158, 0]
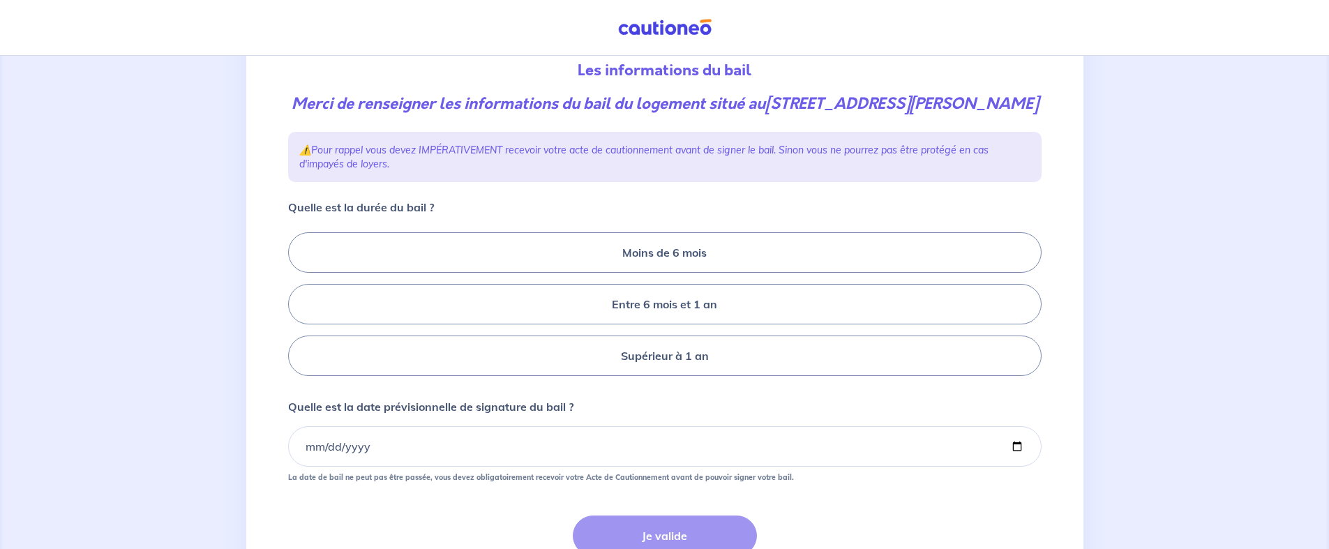
click at [794, 433] on div "Quelle est la date prévisionnelle de signature du bail ? La date de bail ne peu…" at bounding box center [664, 440] width 753 height 84
click at [645, 356] on div "Moins de 6 mois Entre 6 mois et 1 an Supérieur à 1 an" at bounding box center [664, 304] width 753 height 155
click at [646, 371] on label "Supérieur à 1 an" at bounding box center [664, 356] width 753 height 40
click at [297, 309] on input "Supérieur à 1 an" at bounding box center [292, 304] width 9 height 9
radio input "true"
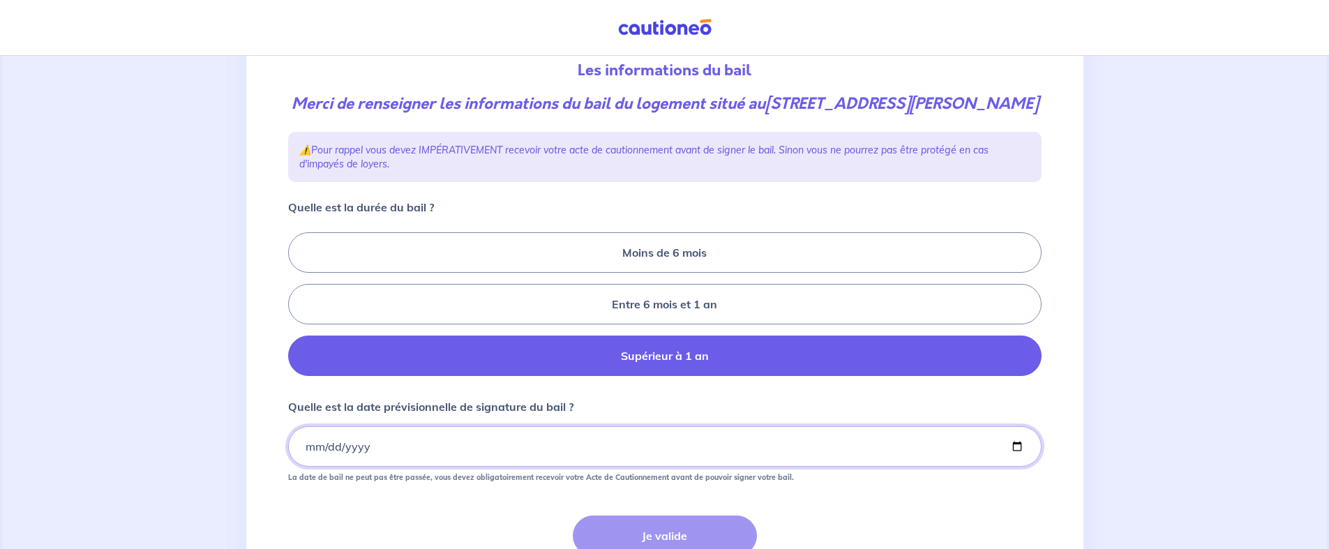
click at [305, 467] on input "Quelle est la date prévisionnelle de signature du bail ?" at bounding box center [664, 446] width 753 height 40
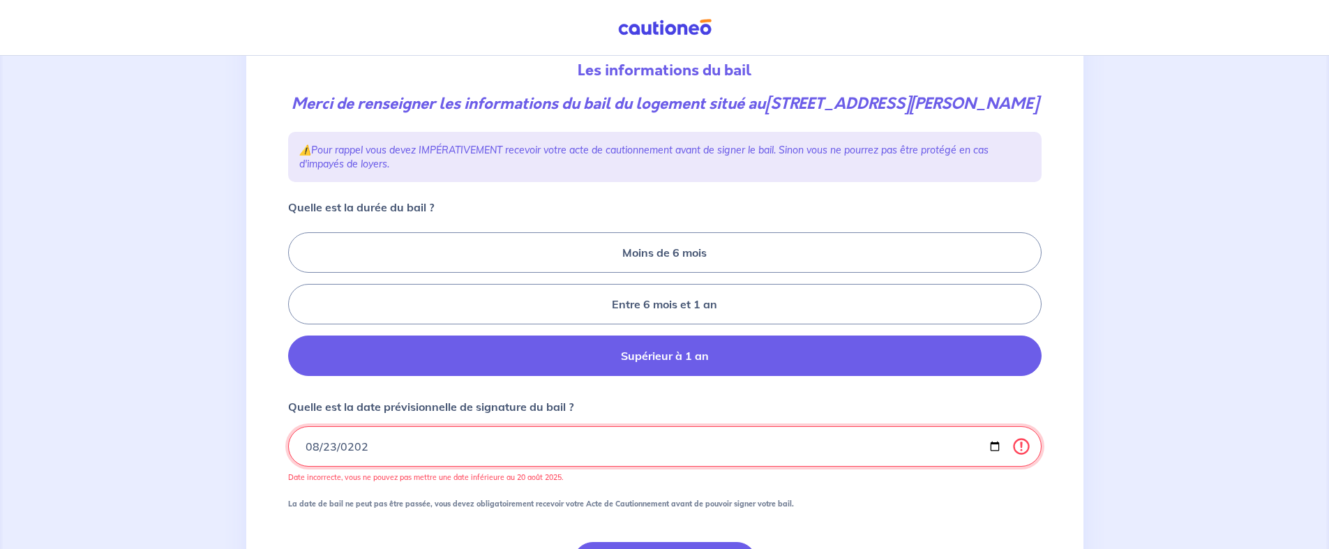
type input "[DATE]"
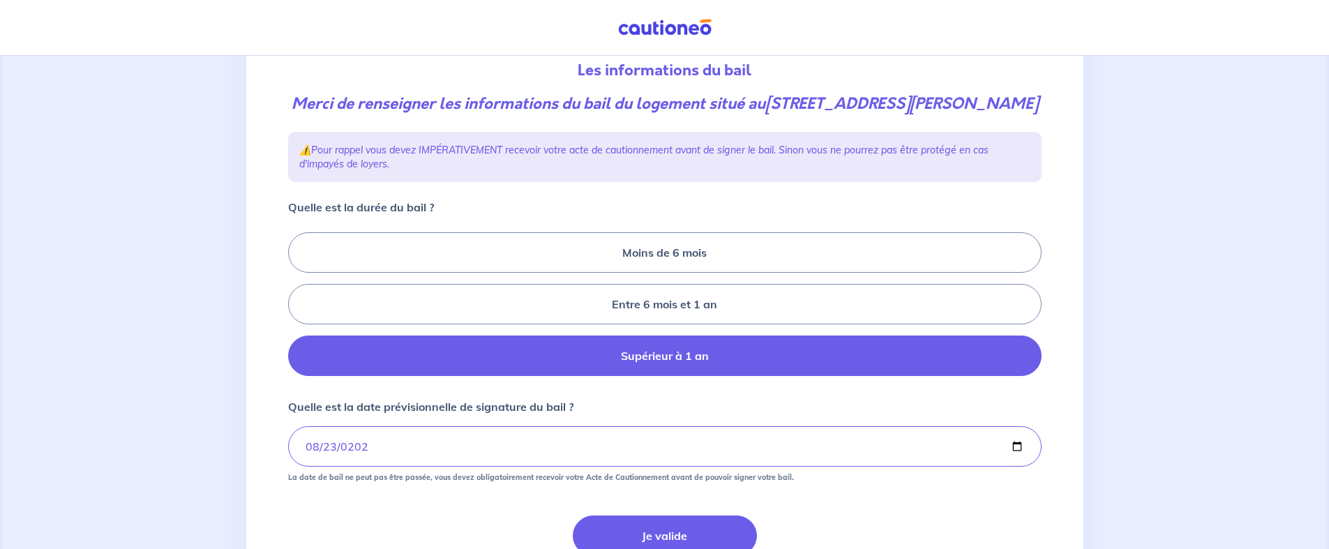
click at [418, 536] on form "Quelle est la durée du bail ? Moins de 6 mois Entre 6 mois et 1 an Supérieur à …" at bounding box center [664, 403] width 753 height 409
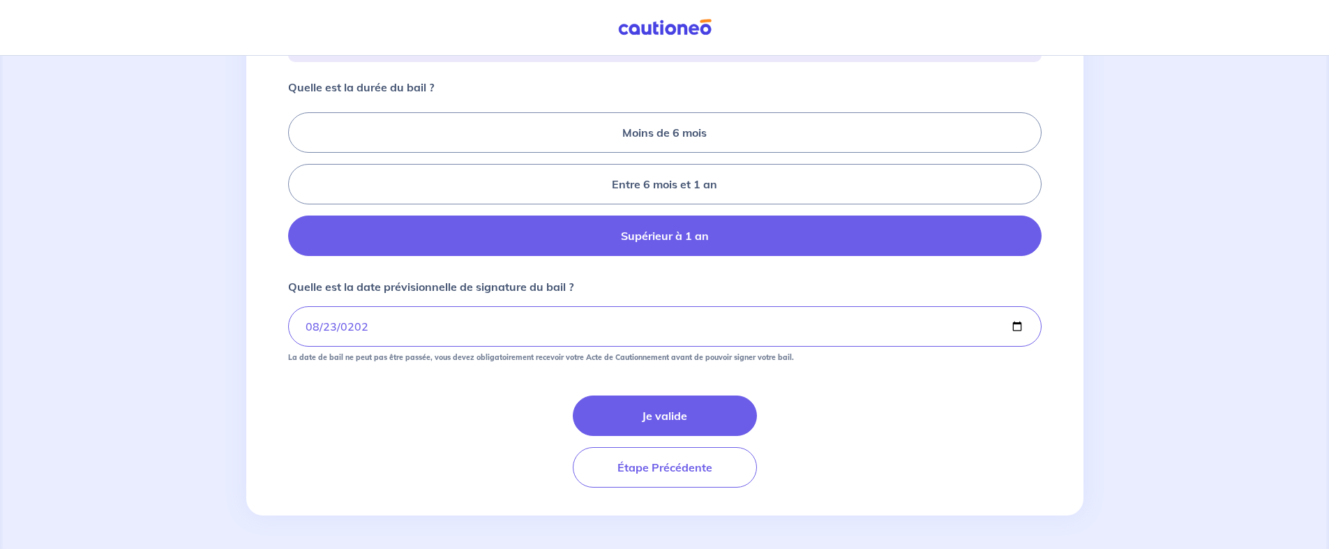
scroll to position [301, 0]
click at [684, 416] on button "Je valide" at bounding box center [665, 416] width 184 height 40
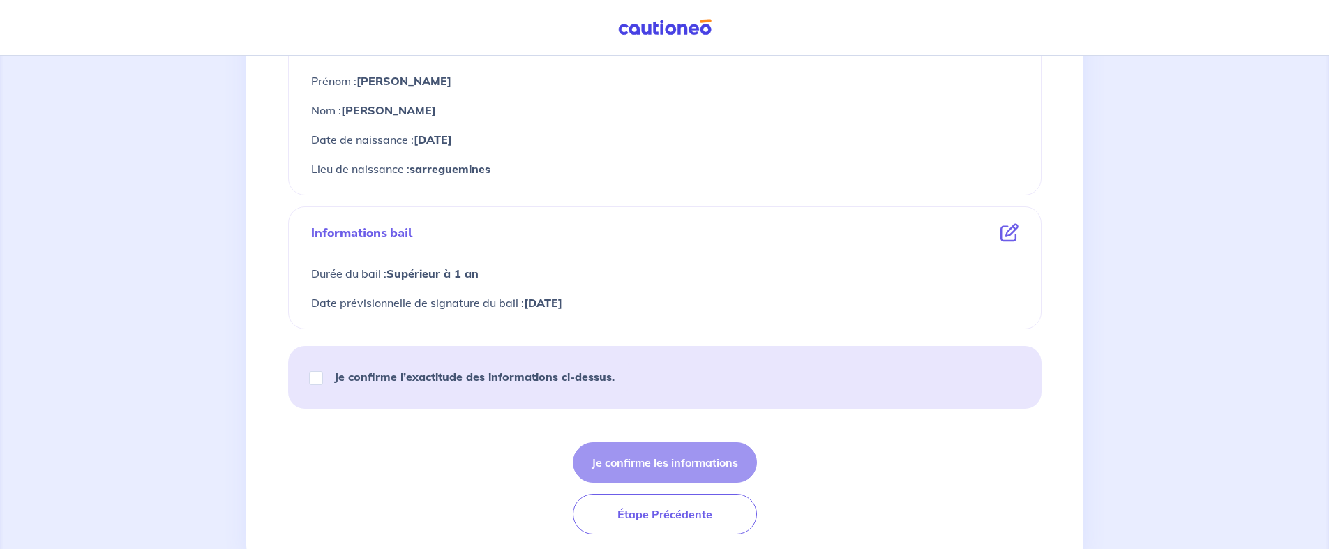
scroll to position [555, 0]
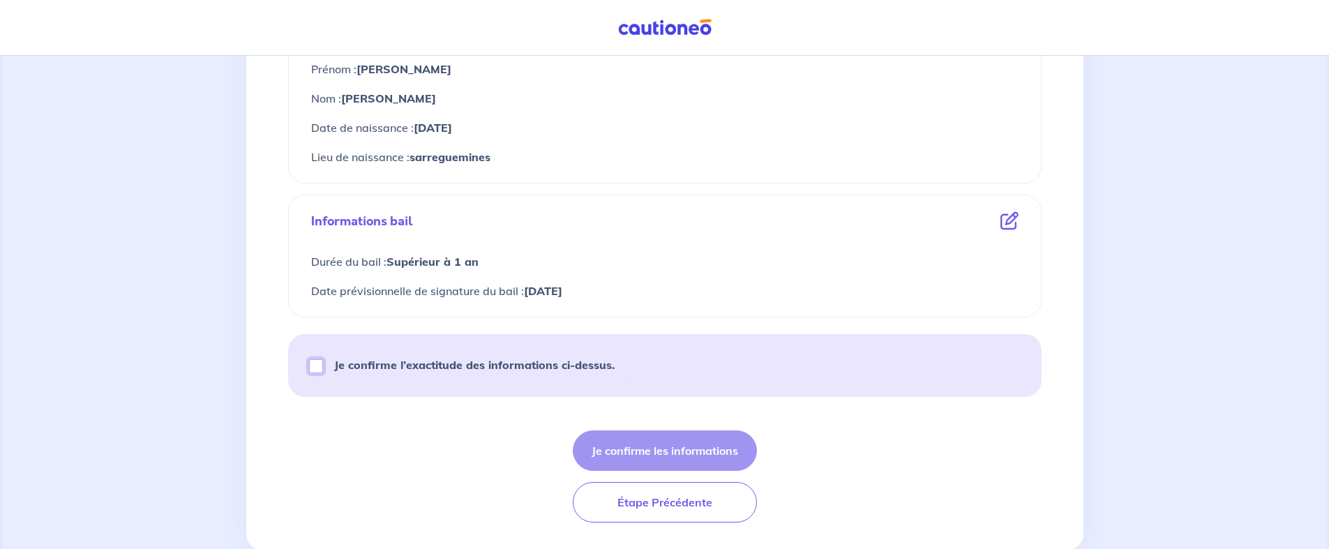
click at [318, 368] on input "Je confirme l’exactitude des informations ci-dessus." at bounding box center [316, 366] width 14 height 14
checkbox input "true"
click at [633, 448] on button "Je confirme les informations" at bounding box center [665, 450] width 184 height 40
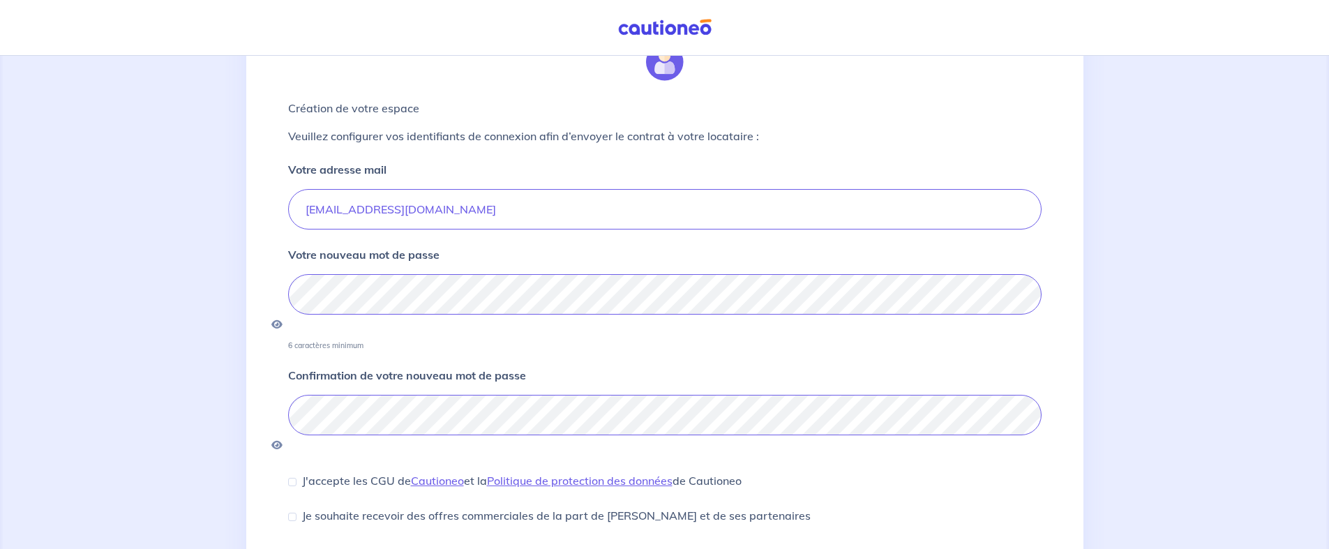
scroll to position [75, 0]
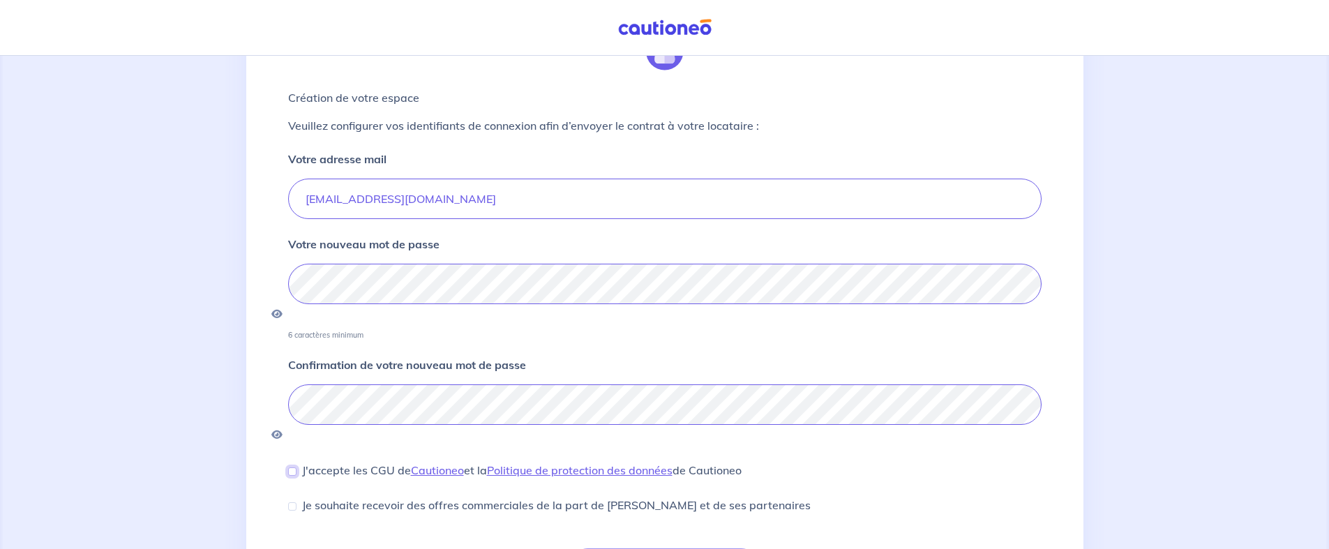
click at [293, 467] on input "J'accepte les CGU de [PERSON_NAME] et la Politique de protection des données de…" at bounding box center [292, 471] width 8 height 8
checkbox input "true"
click at [294, 502] on input "Je souhaite recevoir des offres commerciales de la part de [PERSON_NAME] et de …" at bounding box center [292, 506] width 8 height 8
click at [296, 497] on div "Je souhaite recevoir des offres commerciales de la part de [PERSON_NAME] et de …" at bounding box center [549, 505] width 522 height 17
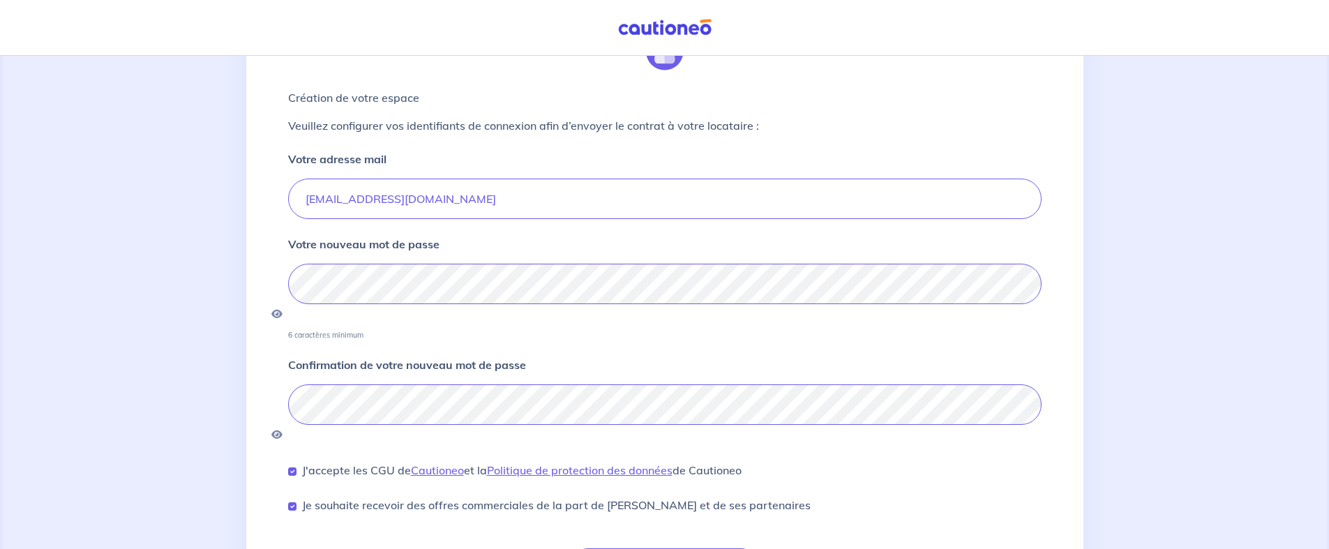
click at [294, 497] on div "Je souhaite recevoir des offres commerciales de la part de [PERSON_NAME] et de …" at bounding box center [549, 505] width 522 height 17
click at [292, 502] on input "Je souhaite recevoir des offres commerciales de la part de [PERSON_NAME] et de …" at bounding box center [292, 506] width 8 height 8
checkbox input "false"
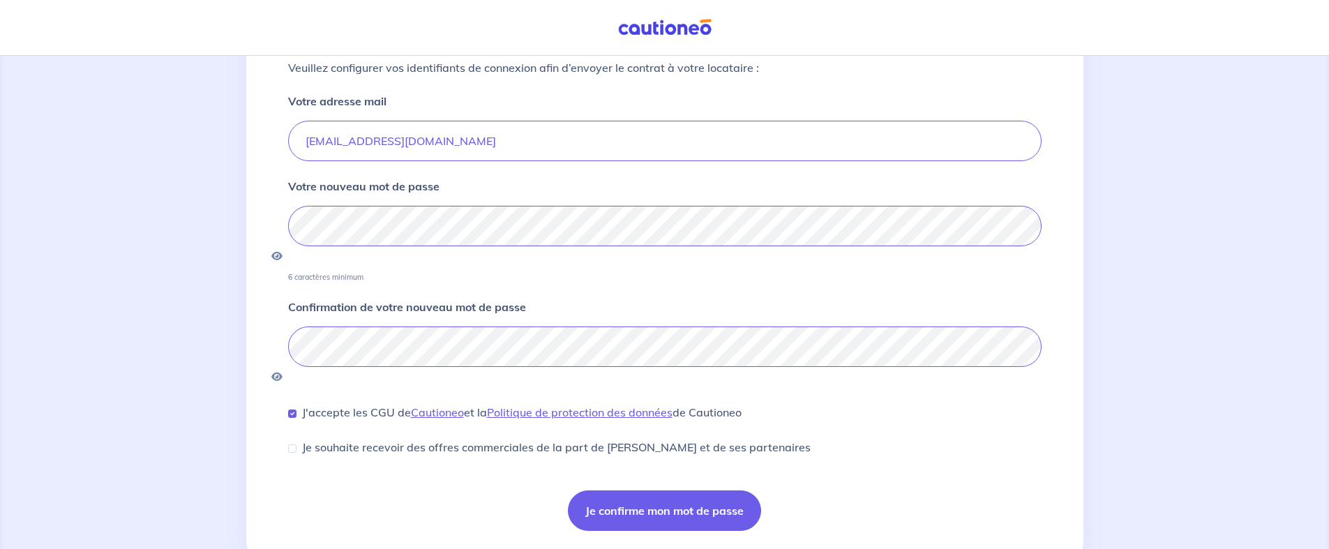
scroll to position [136, 0]
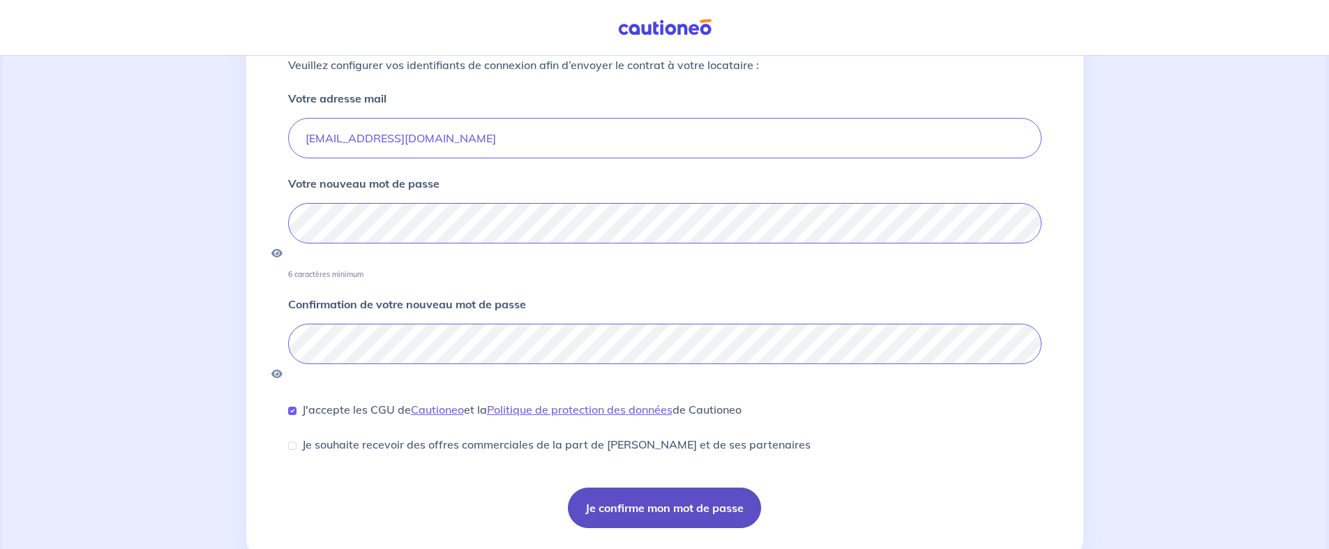
click at [697, 488] on button "Je confirme mon mot de passe" at bounding box center [664, 508] width 193 height 40
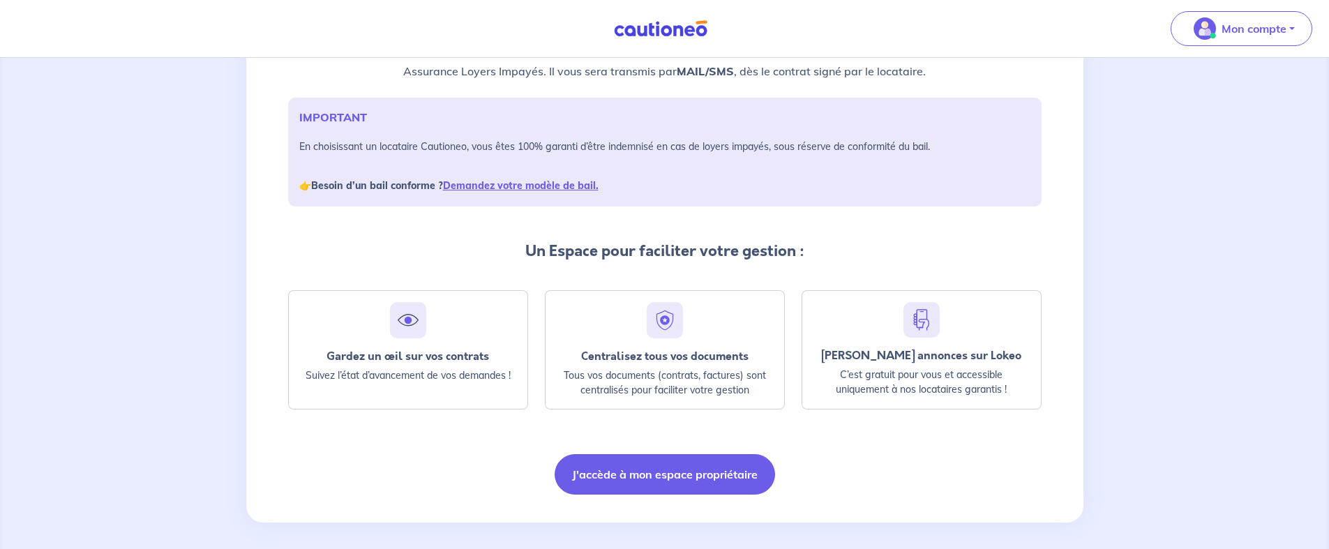
scroll to position [176, 0]
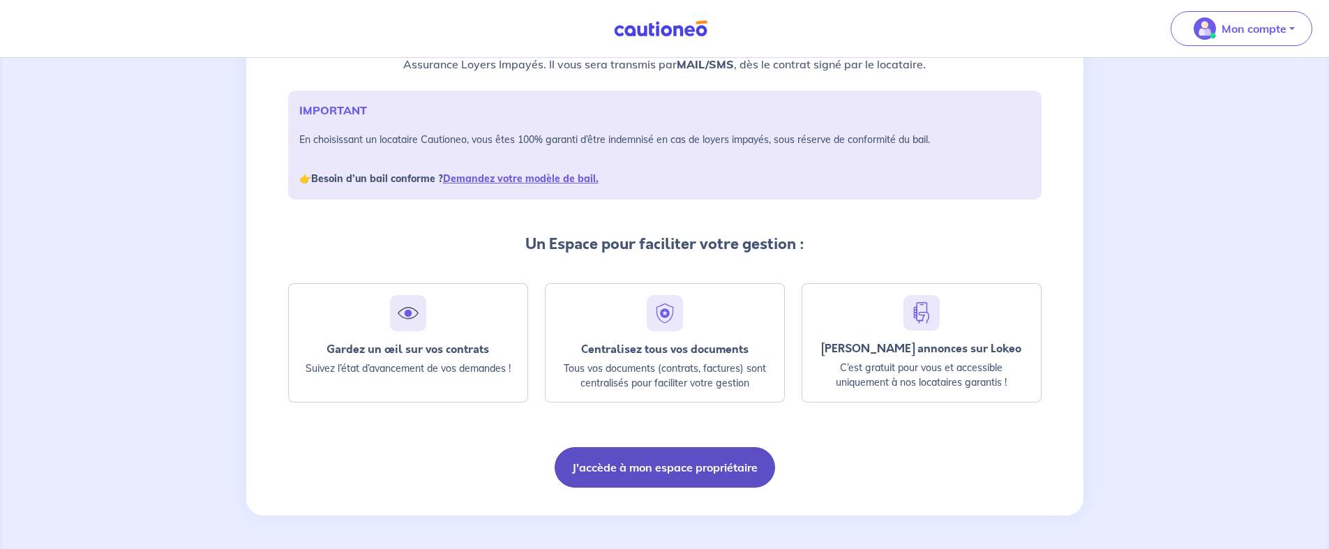
click at [674, 469] on button "J'accède à mon espace propriétaire" at bounding box center [665, 467] width 220 height 40
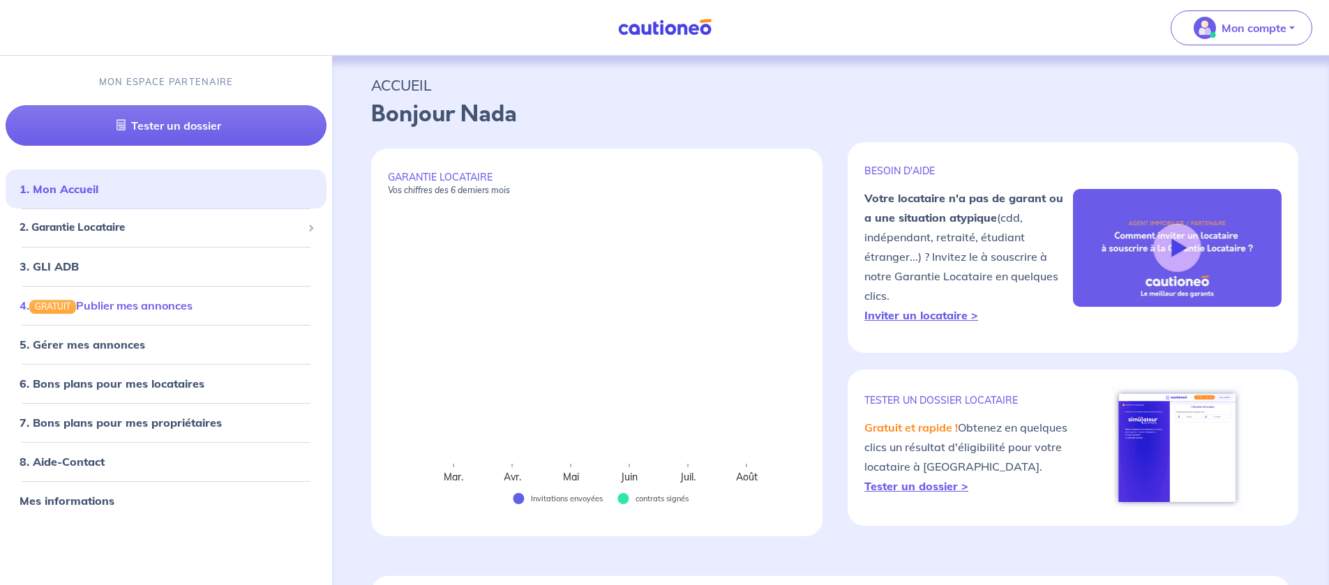
click at [140, 309] on link "4. GRATUIT Publier mes annonces" at bounding box center [106, 306] width 173 height 14
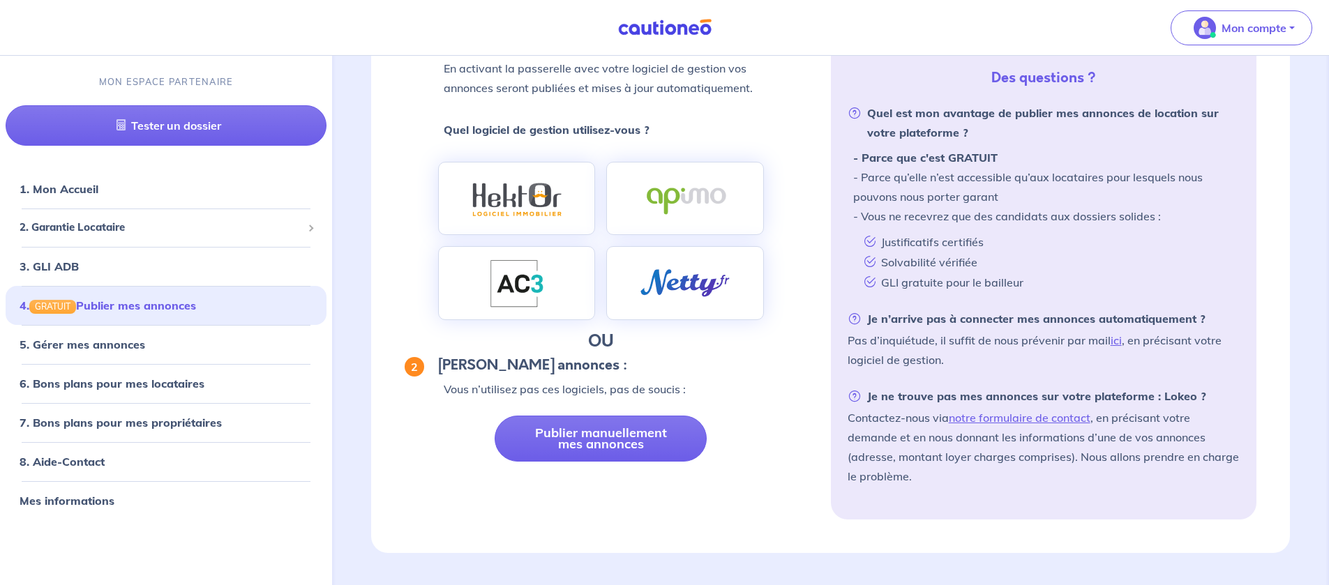
scroll to position [189, 0]
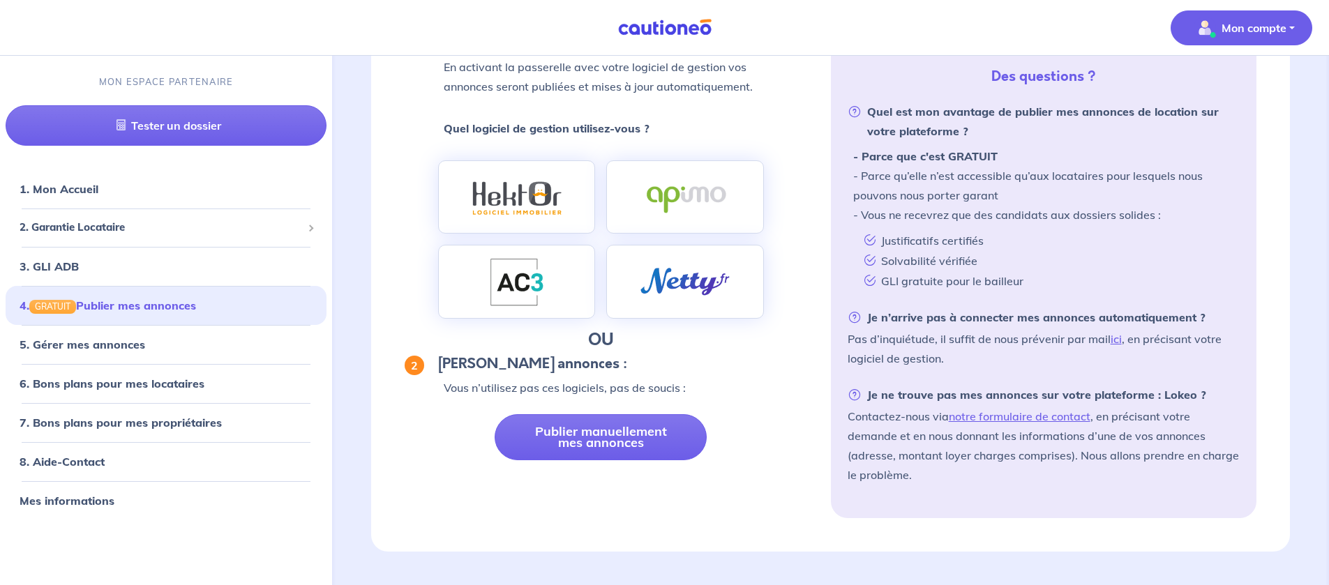
click at [1230, 38] on span "Mon compte" at bounding box center [1237, 28] width 98 height 22
click at [1223, 82] on link "Mes informations" at bounding box center [1227, 86] width 112 height 22
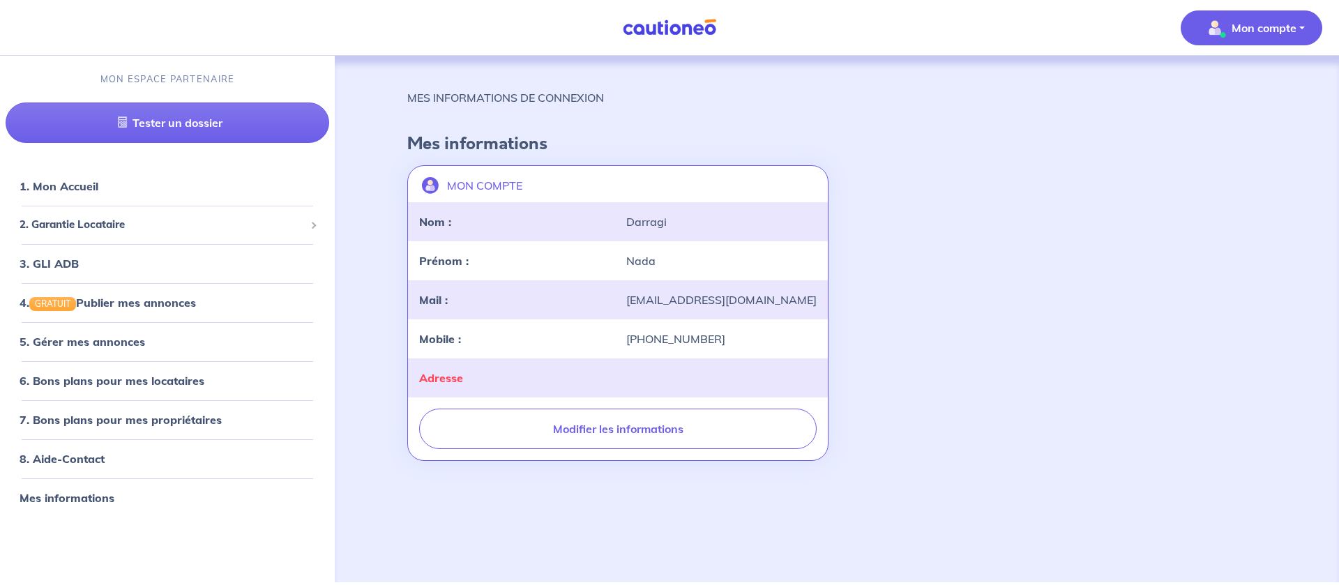
click at [470, 496] on div "MES INFORMATIONS DE CONNEXION Mes informations MON COMPTE landlord-id BAh7CEkiC…" at bounding box center [837, 302] width 926 height 493
click at [160, 381] on link "6. Bons plans pour mes locataires" at bounding box center [108, 381] width 177 height 14
